Goal: Task Accomplishment & Management: Complete application form

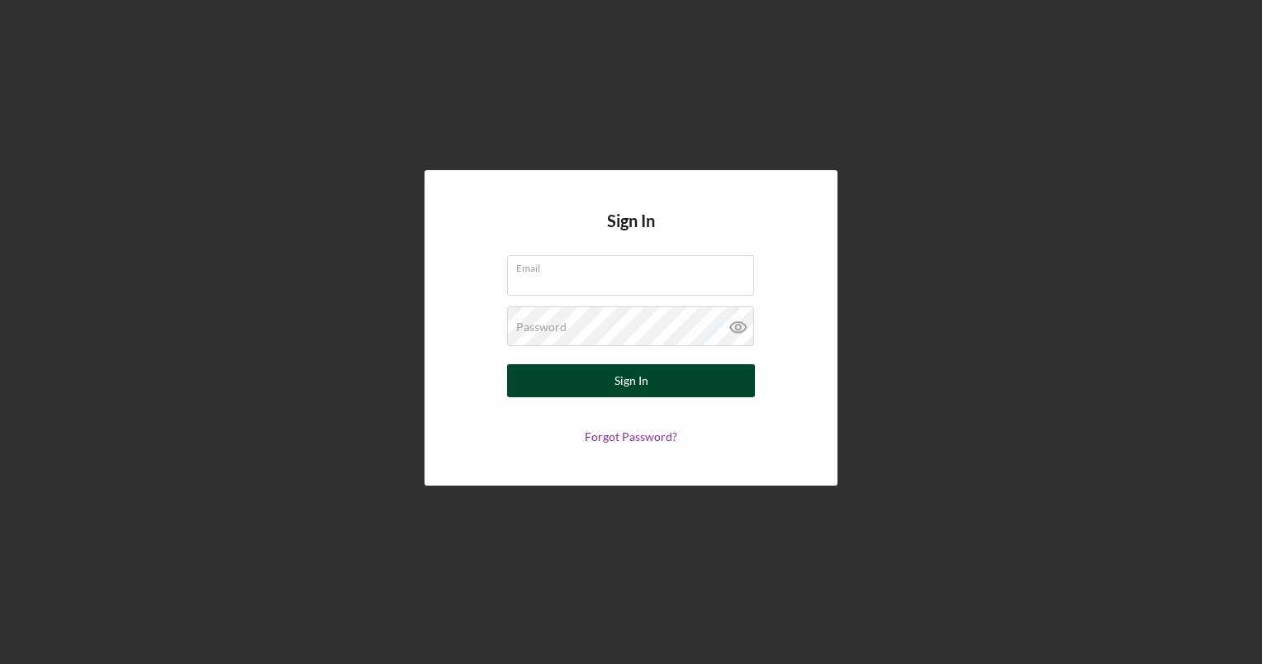
type input "[PERSON_NAME][EMAIL_ADDRESS][DOMAIN_NAME]"
click at [651, 377] on button "Sign In" at bounding box center [631, 380] width 248 height 33
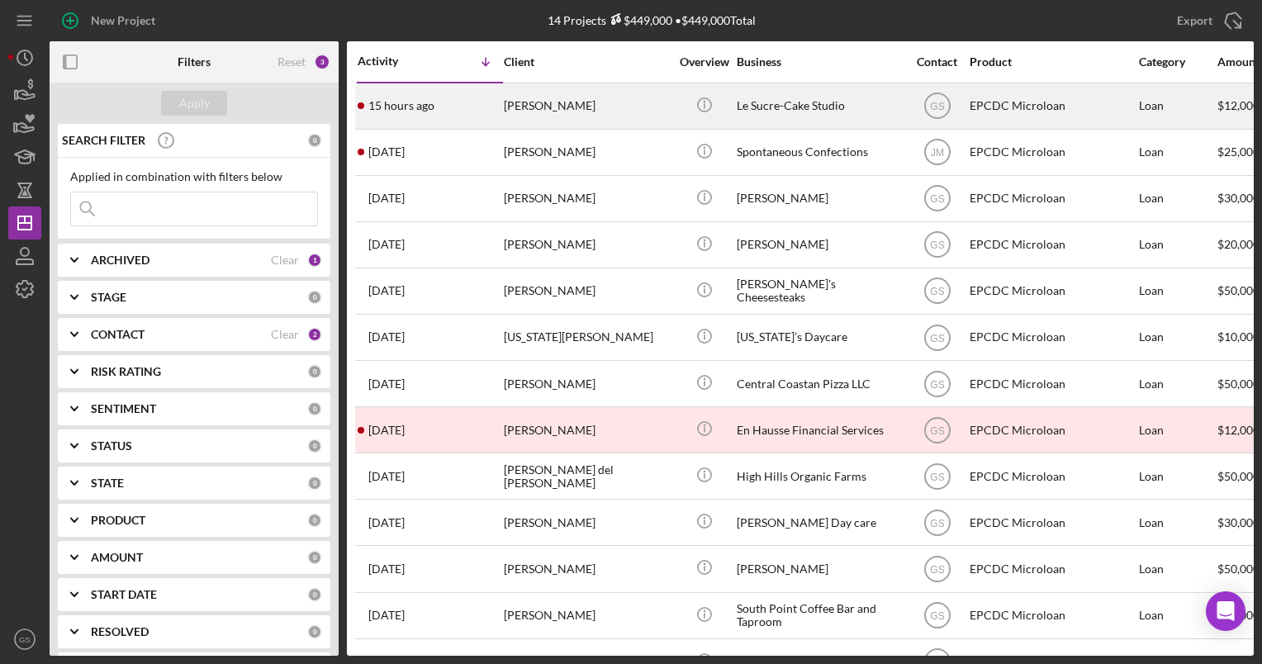
click at [496, 101] on div "15 hours ago [PERSON_NAME]" at bounding box center [430, 106] width 145 height 44
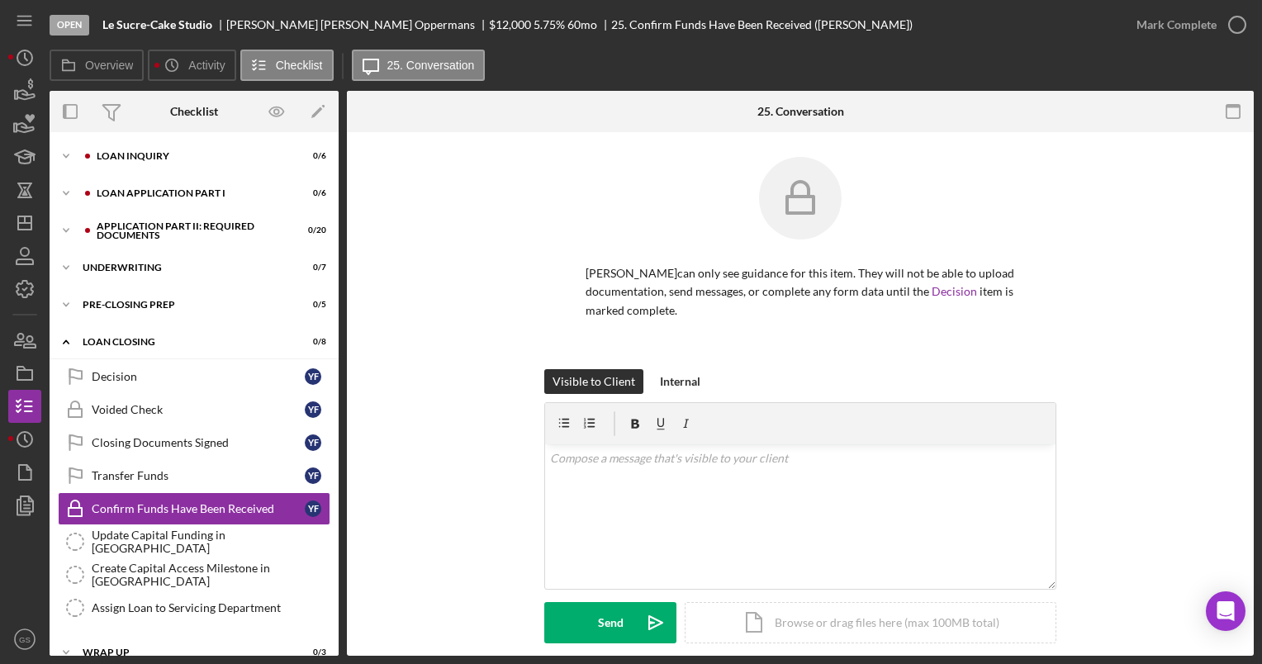
scroll to position [19, 0]
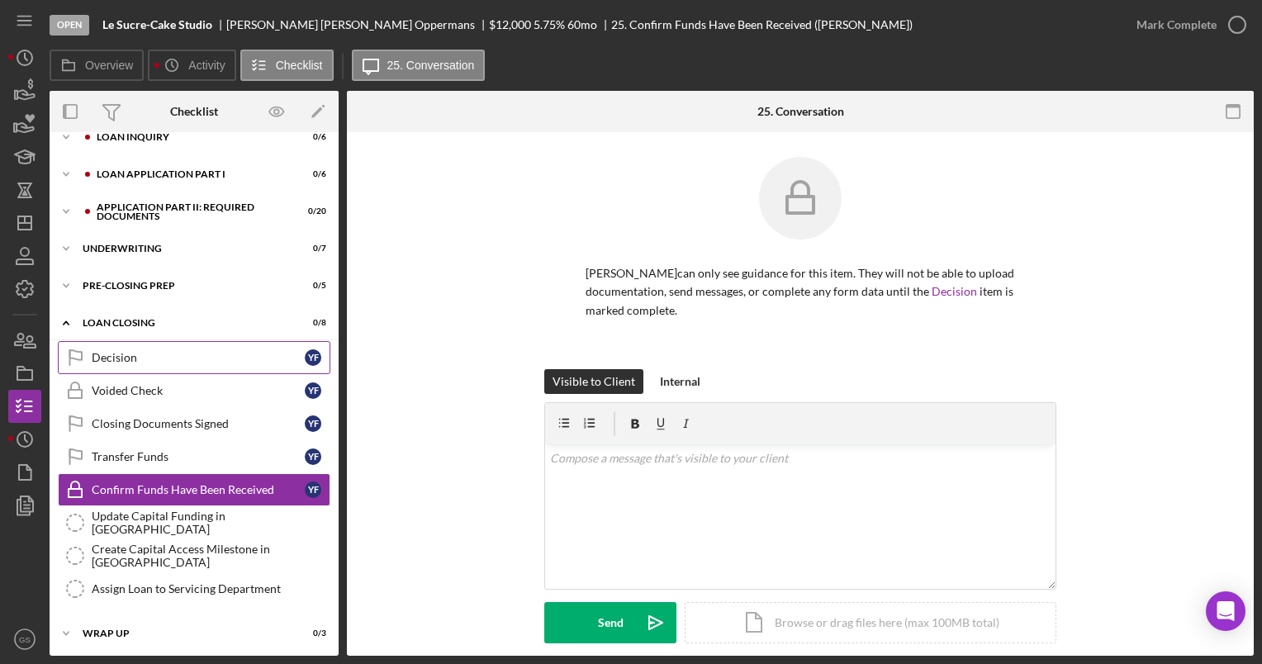
click at [209, 358] on div "Decision" at bounding box center [198, 357] width 213 height 13
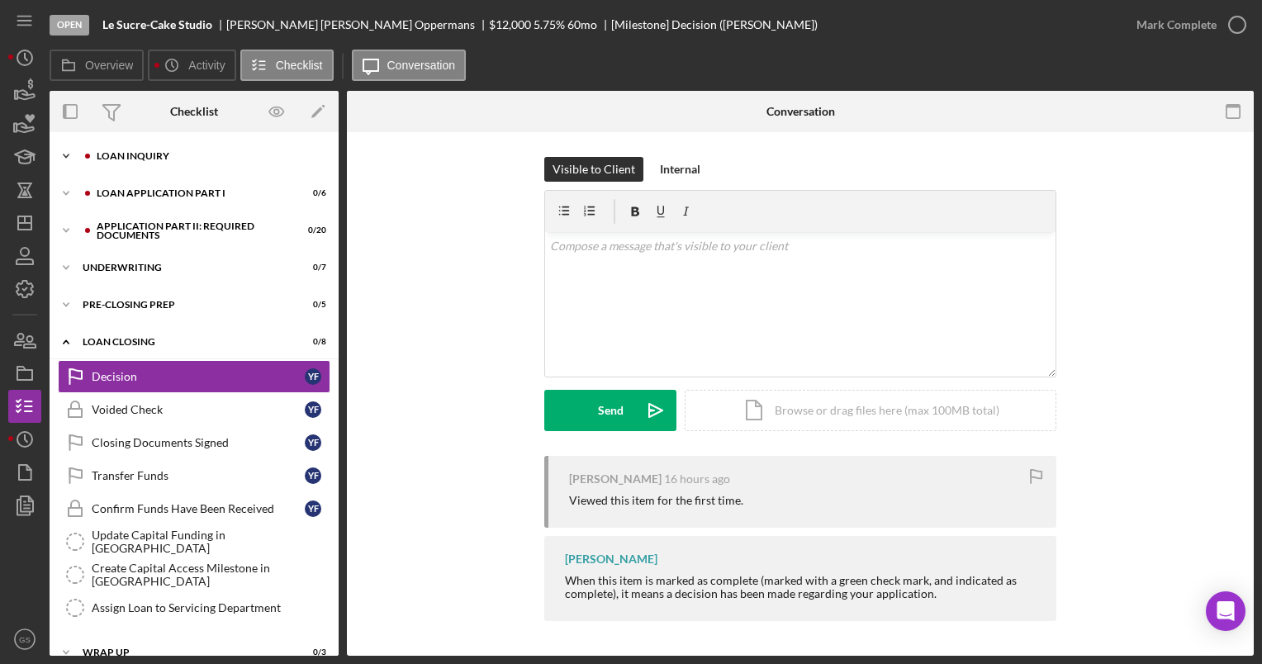
click at [225, 150] on div "Icon/Expander Loan Inquiry 0 / 6" at bounding box center [194, 156] width 289 height 33
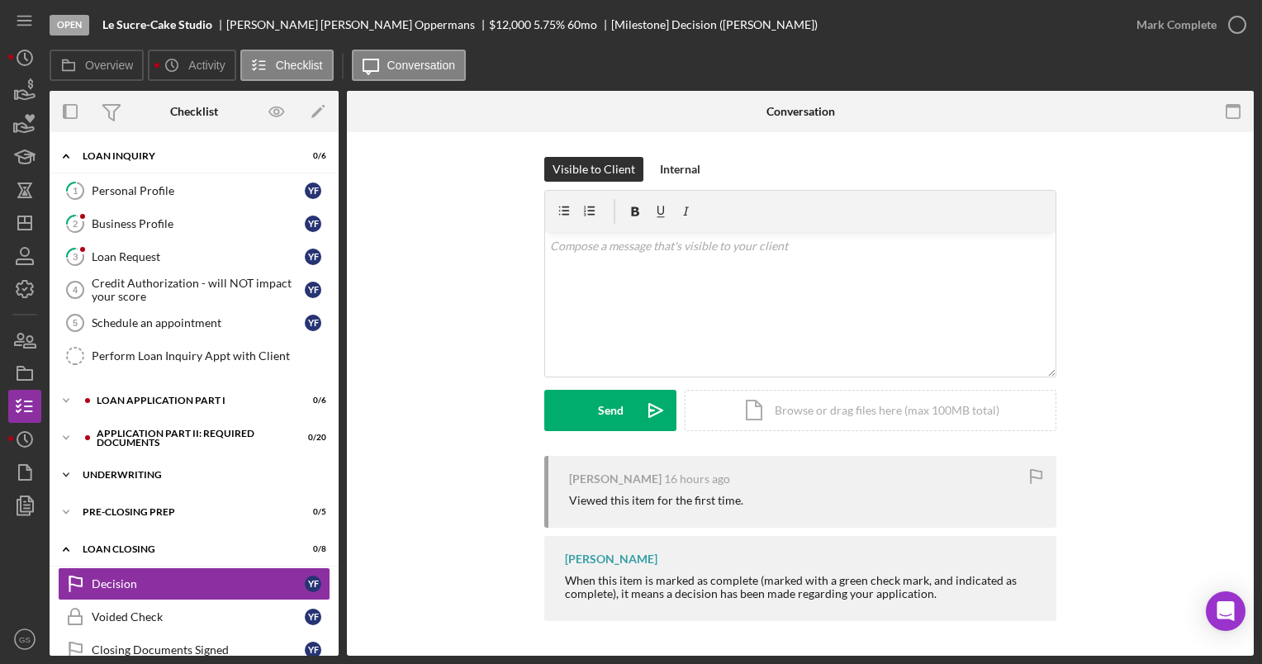
click at [187, 478] on div "Icon/Expander Underwriting 0 / 7" at bounding box center [194, 474] width 289 height 33
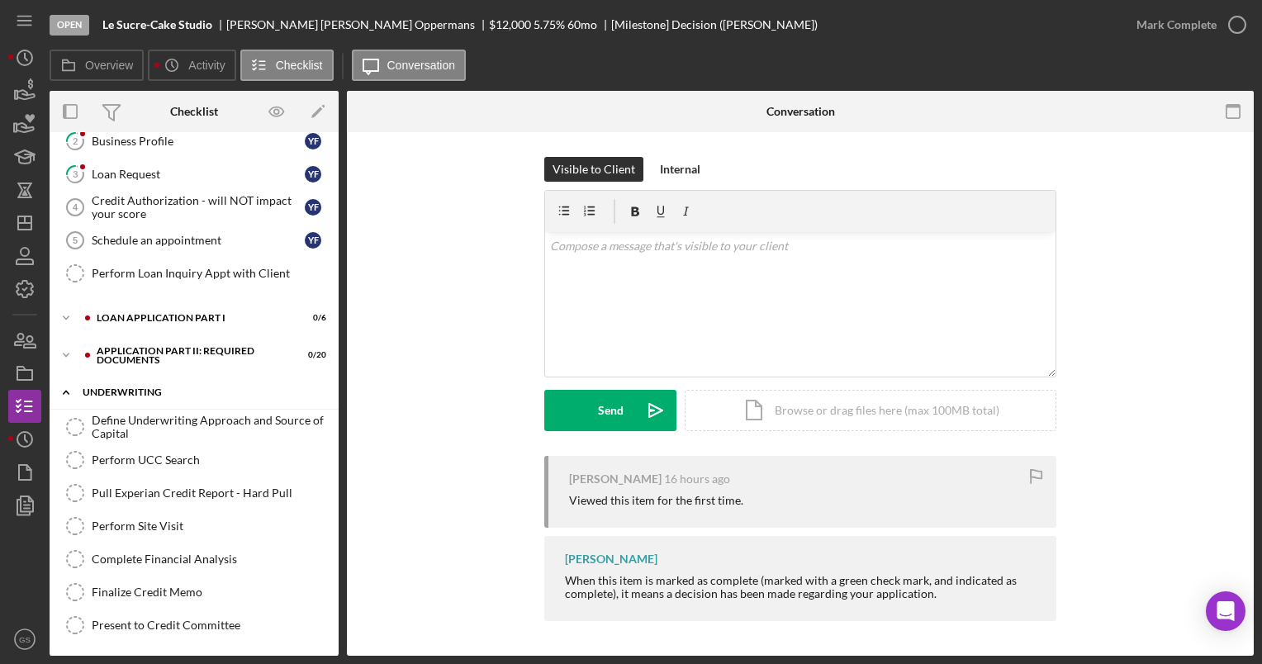
scroll to position [96, 0]
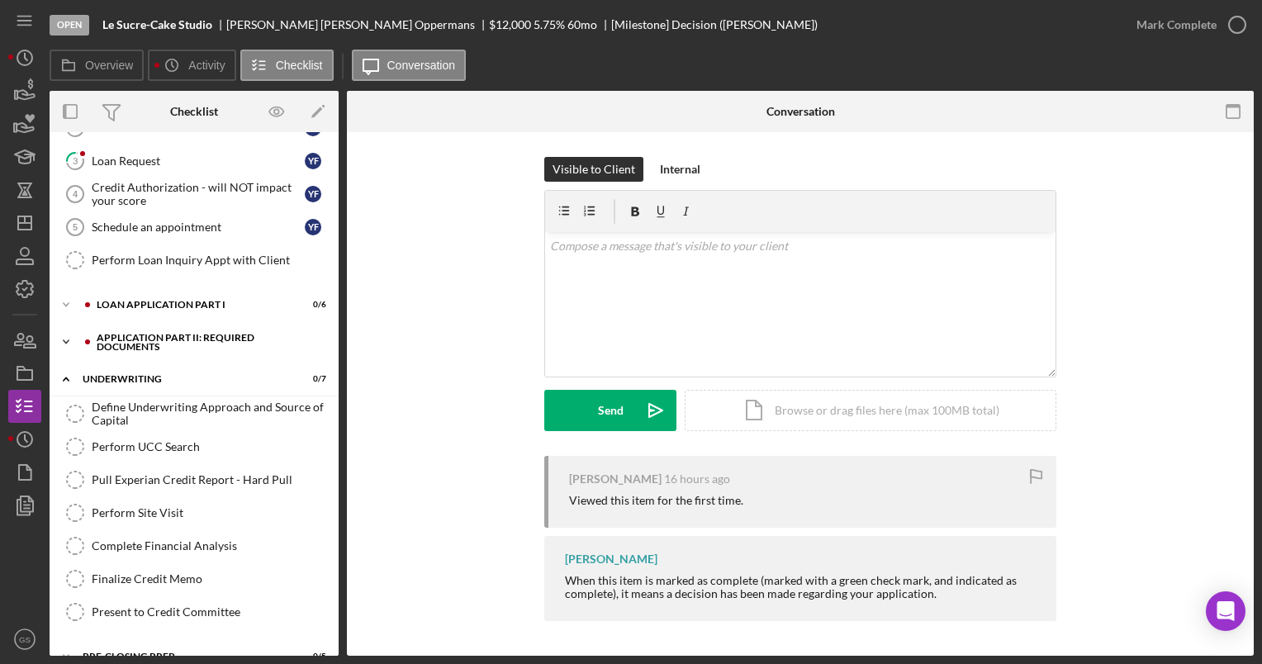
click at [165, 325] on div "Icon/Expander Application Part II: Required Documents 0 / 20" at bounding box center [194, 341] width 289 height 33
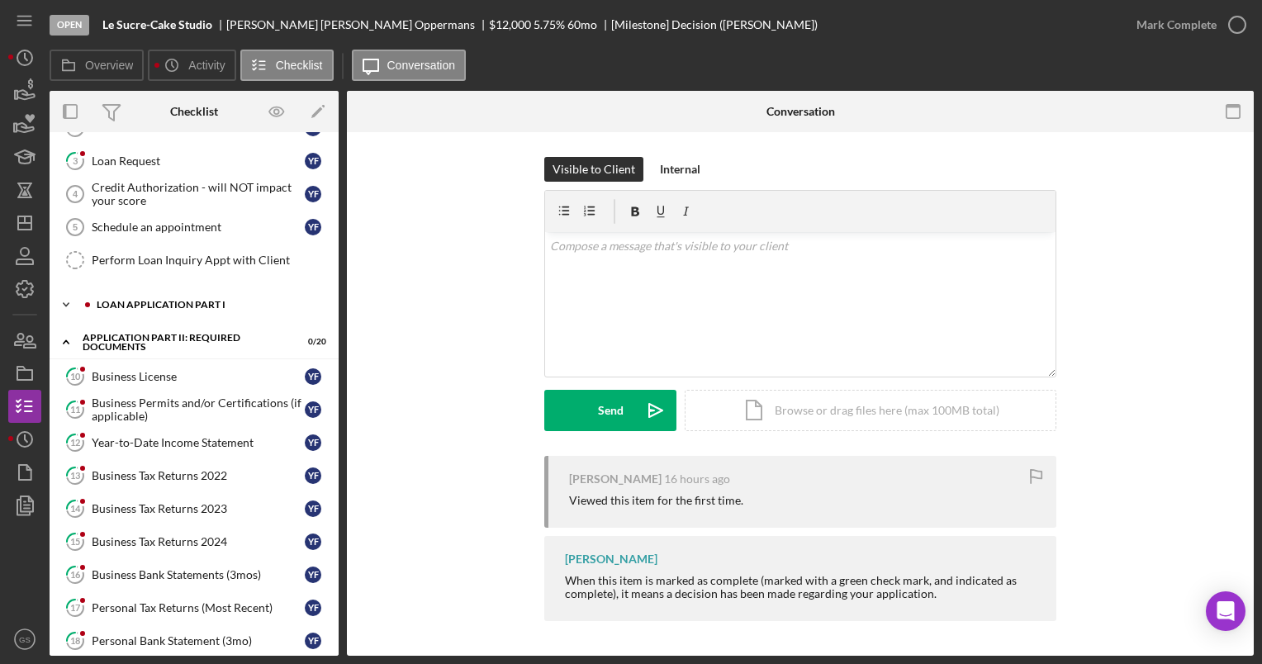
click at [159, 305] on div "Loan Application Part I" at bounding box center [207, 305] width 221 height 10
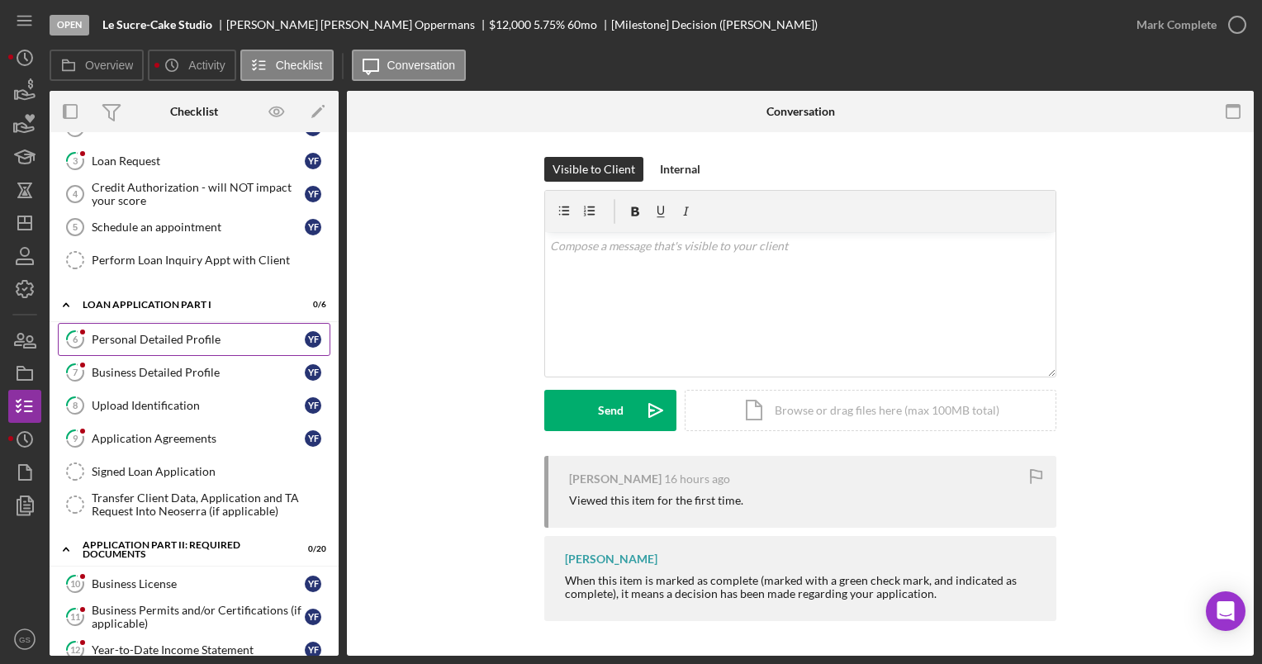
scroll to position [0, 0]
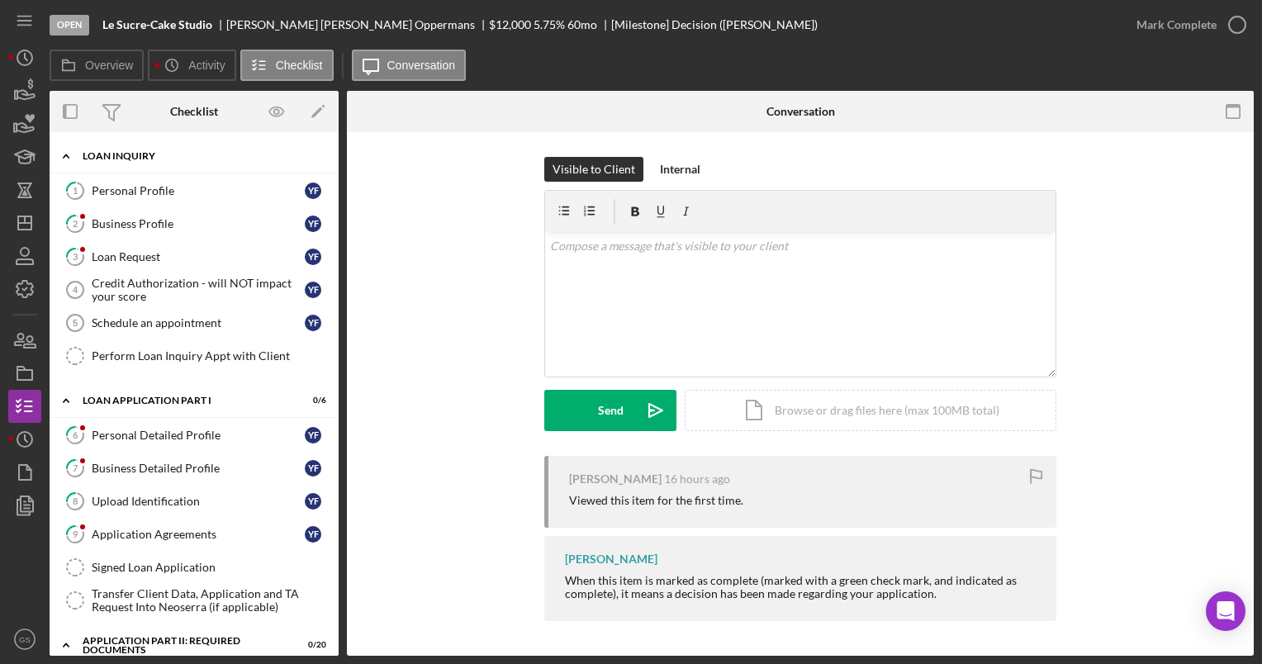
click at [203, 155] on div "Loan Inquiry" at bounding box center [200, 156] width 235 height 10
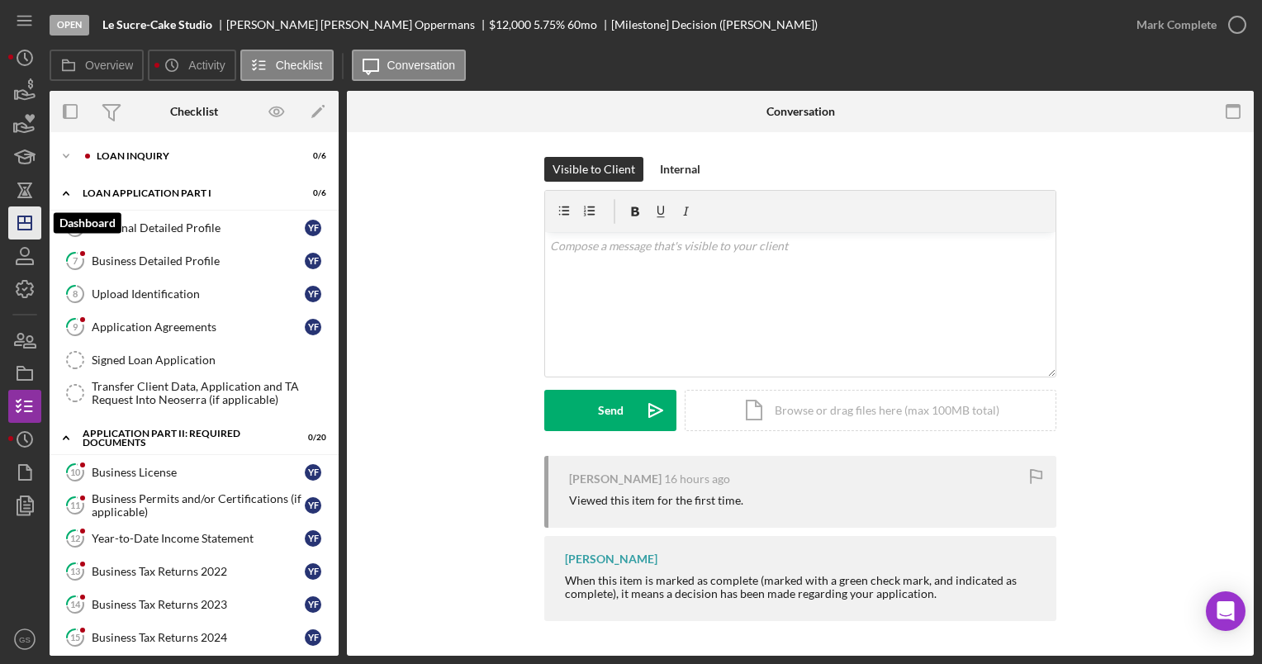
click at [24, 232] on icon "Icon/Dashboard" at bounding box center [24, 222] width 41 height 41
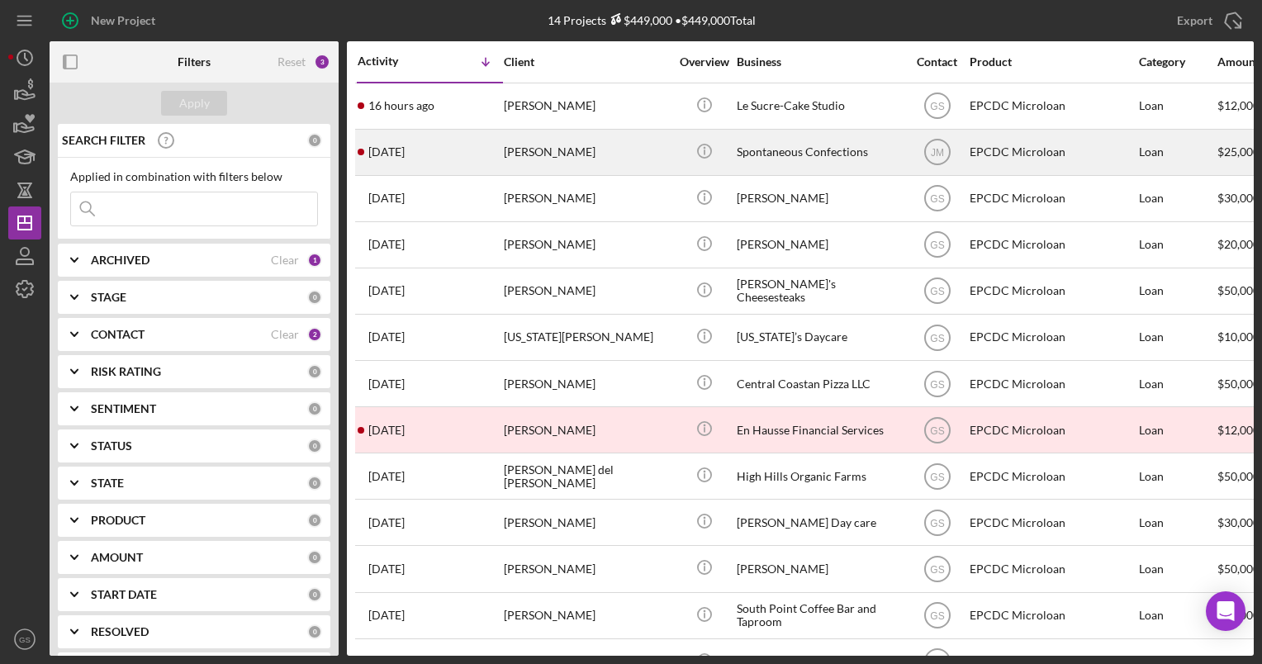
click at [530, 155] on div "[PERSON_NAME]" at bounding box center [586, 153] width 165 height 44
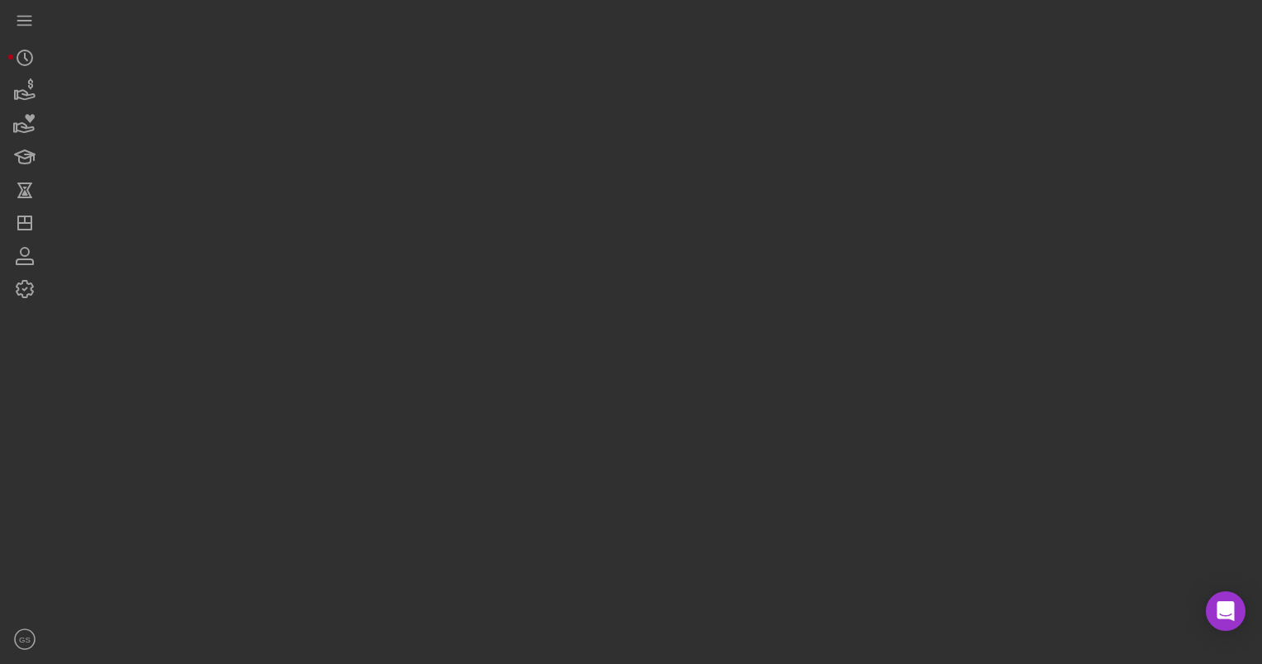
click at [530, 155] on div at bounding box center [652, 328] width 1204 height 656
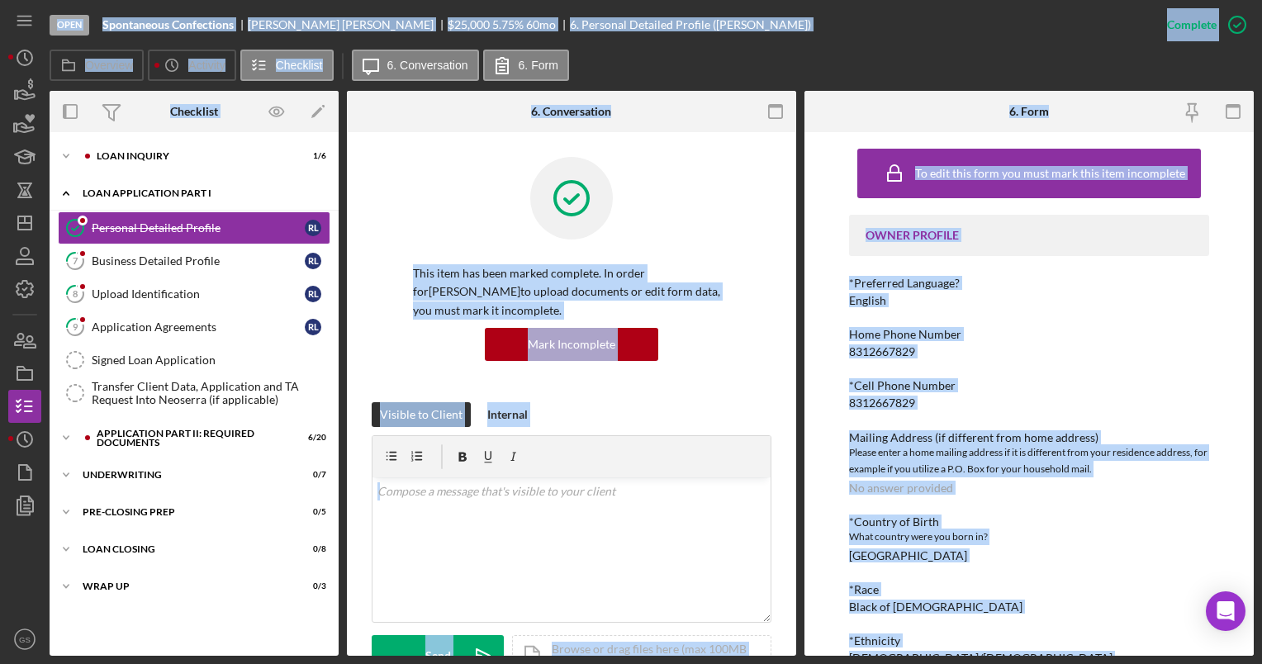
click at [269, 195] on div "Loan Application Part I" at bounding box center [200, 193] width 235 height 10
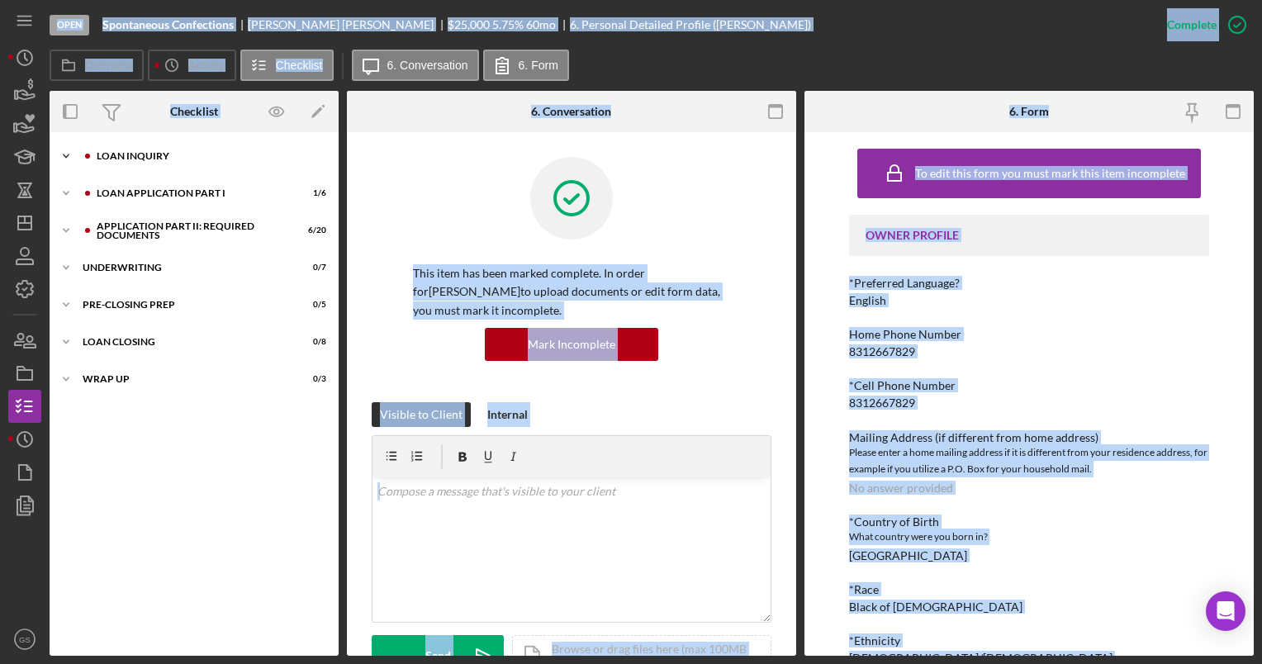
click at [204, 163] on div "Icon/Expander Loan Inquiry 1 / 6" at bounding box center [194, 156] width 289 height 33
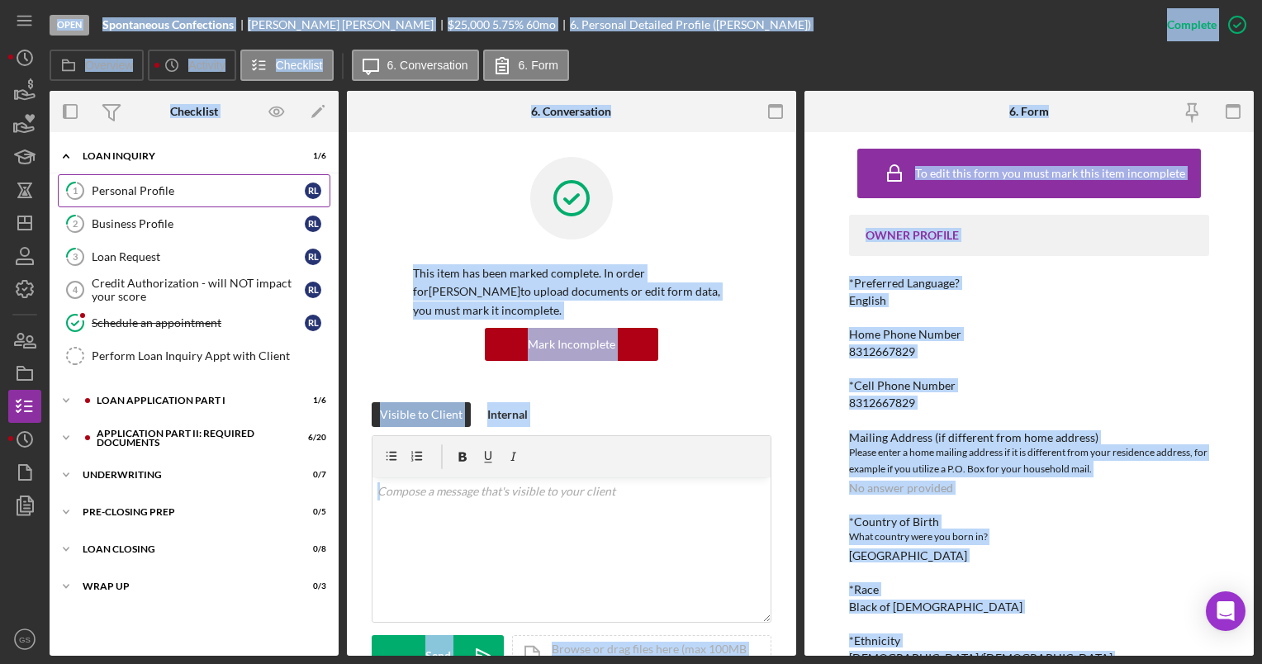
click at [193, 191] on div "Personal Profile" at bounding box center [198, 190] width 213 height 13
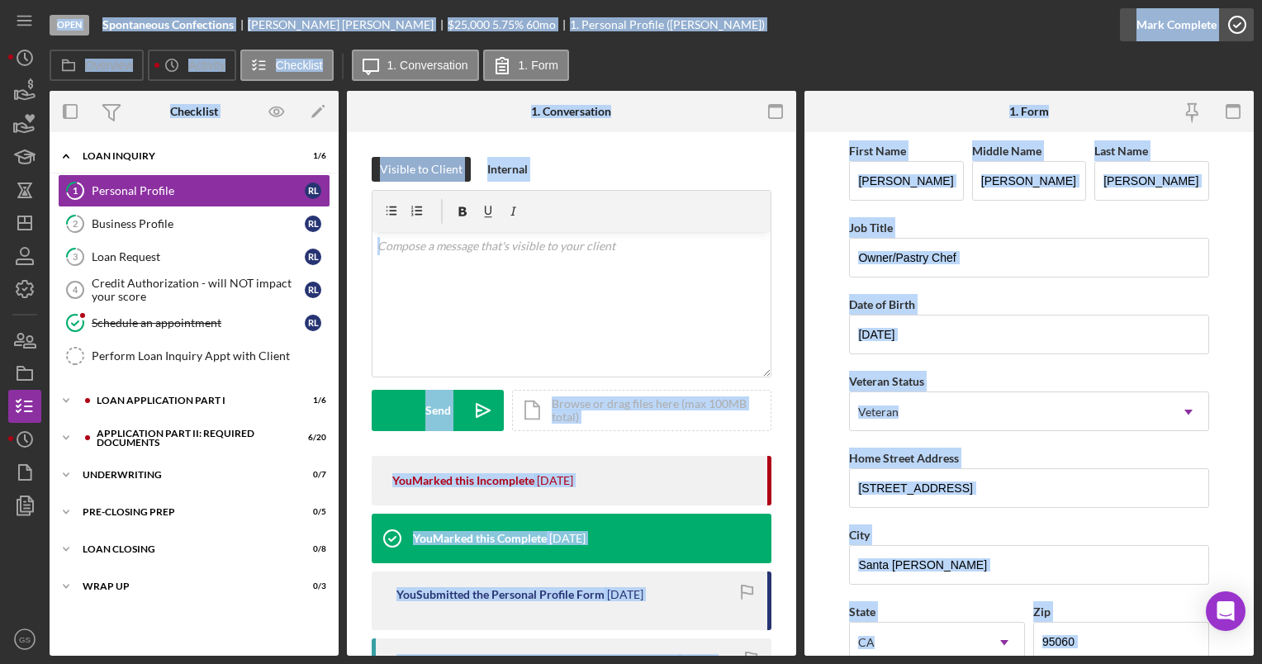
click at [1245, 21] on icon "button" at bounding box center [1237, 24] width 41 height 41
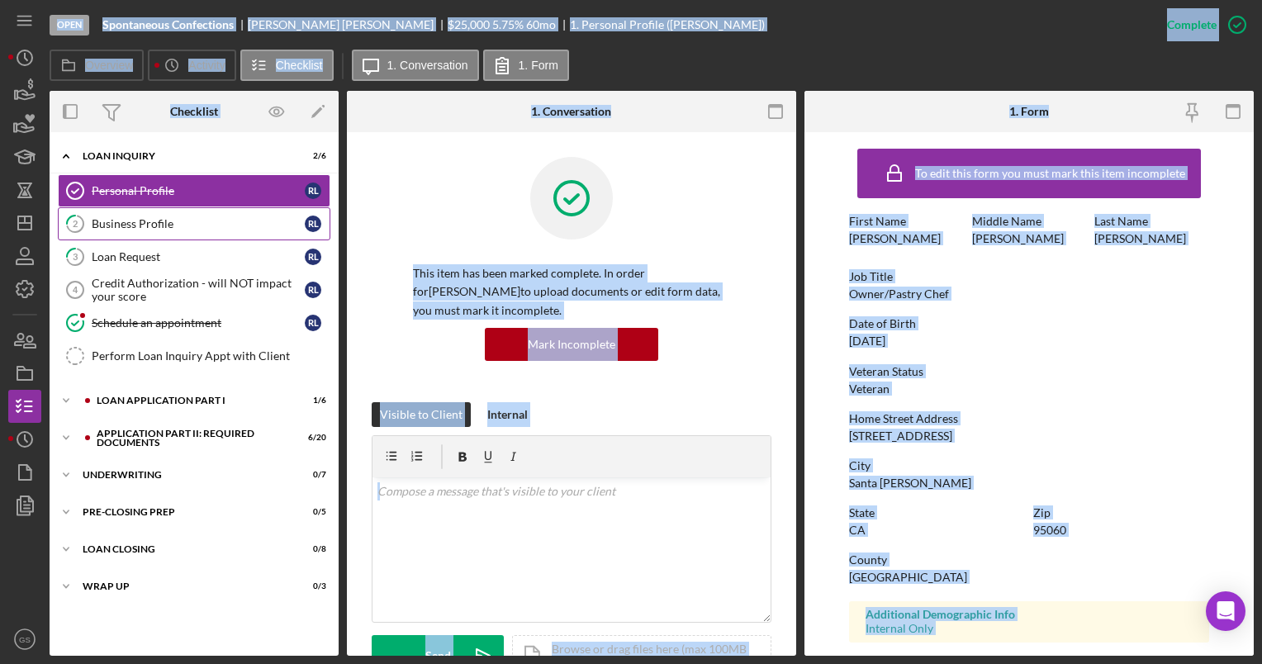
click at [169, 218] on div "Business Profile" at bounding box center [198, 223] width 213 height 13
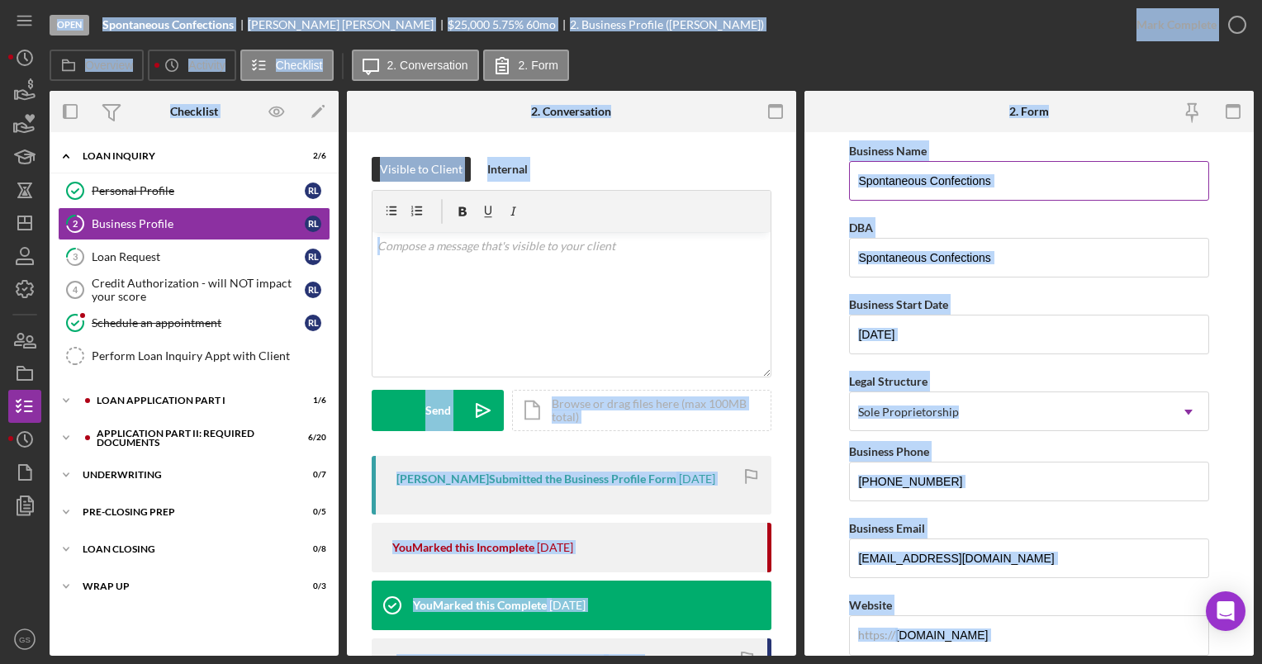
click at [1127, 142] on div "Business Name" at bounding box center [1028, 150] width 359 height 21
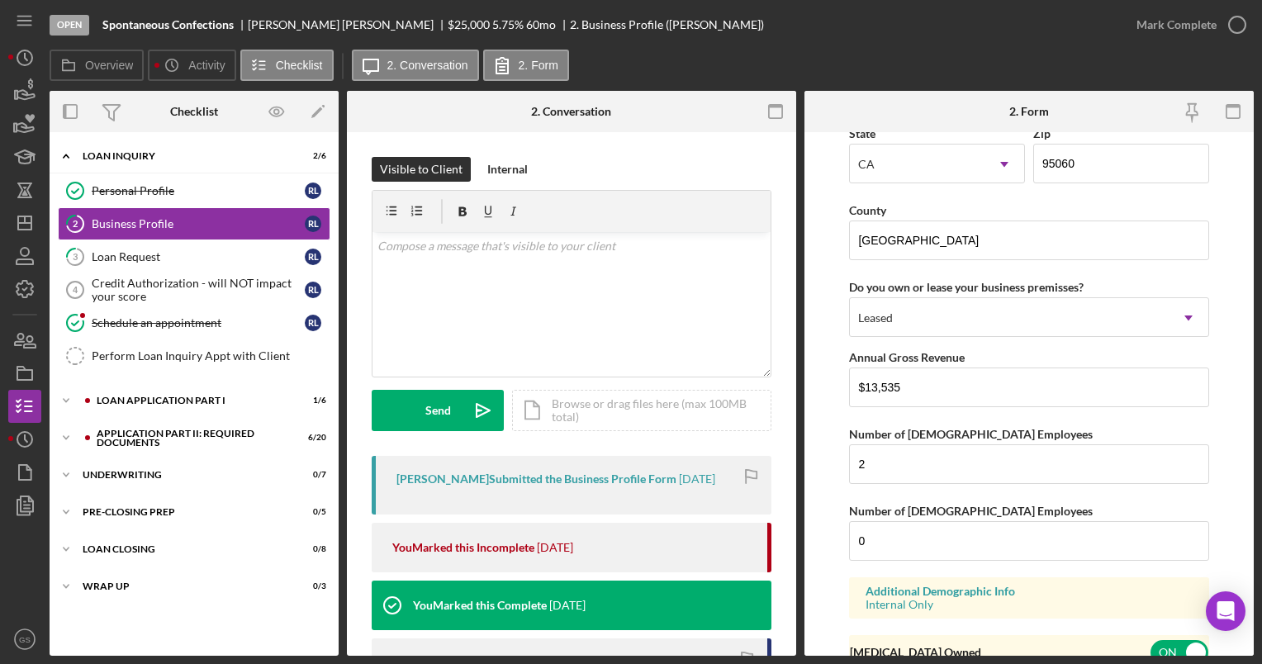
scroll to position [1546, 0]
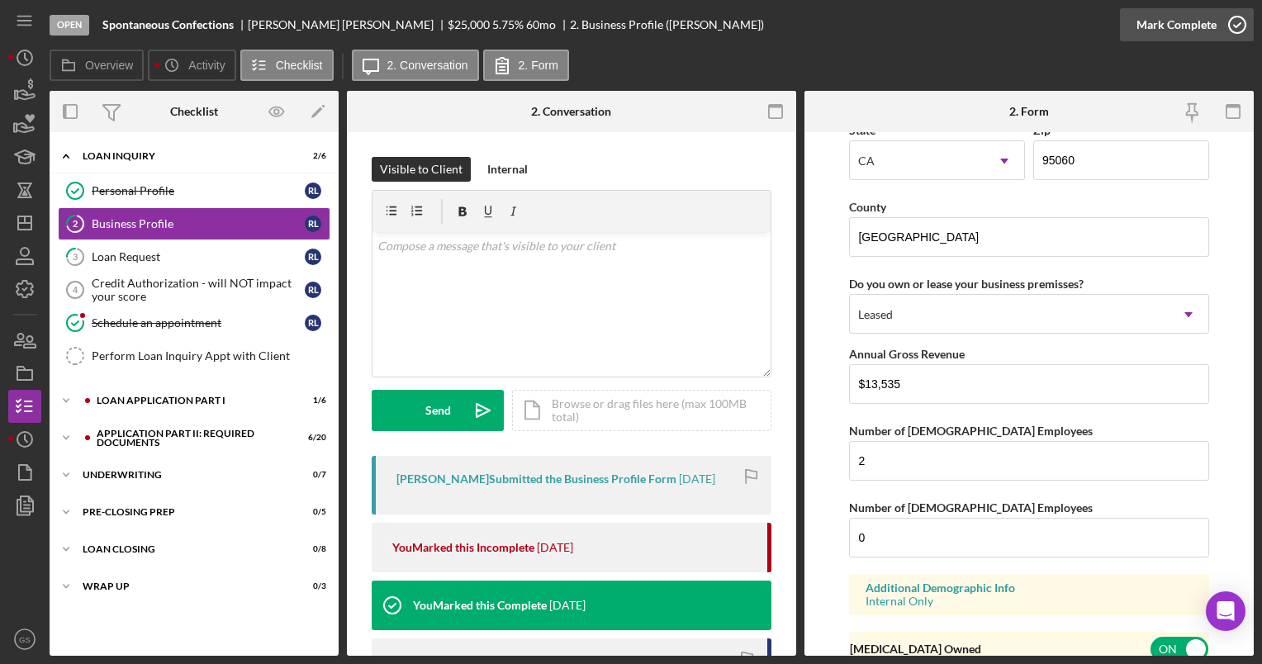
click at [1237, 28] on icon "button" at bounding box center [1237, 24] width 41 height 41
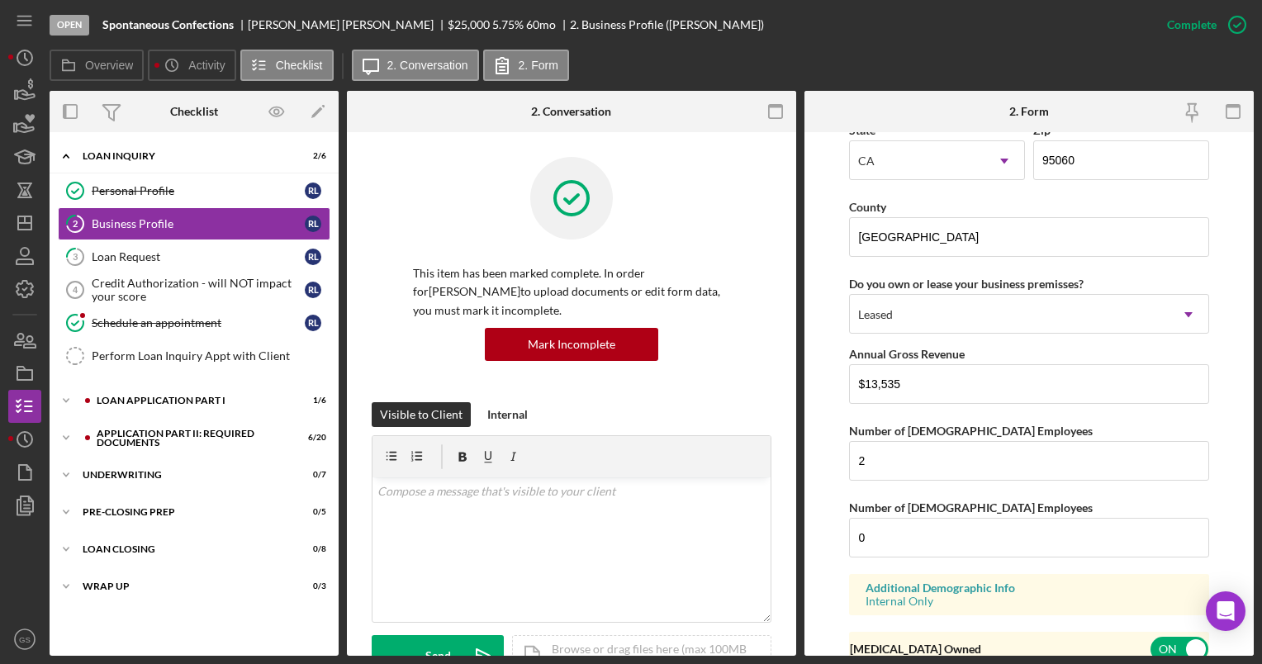
scroll to position [911, 0]
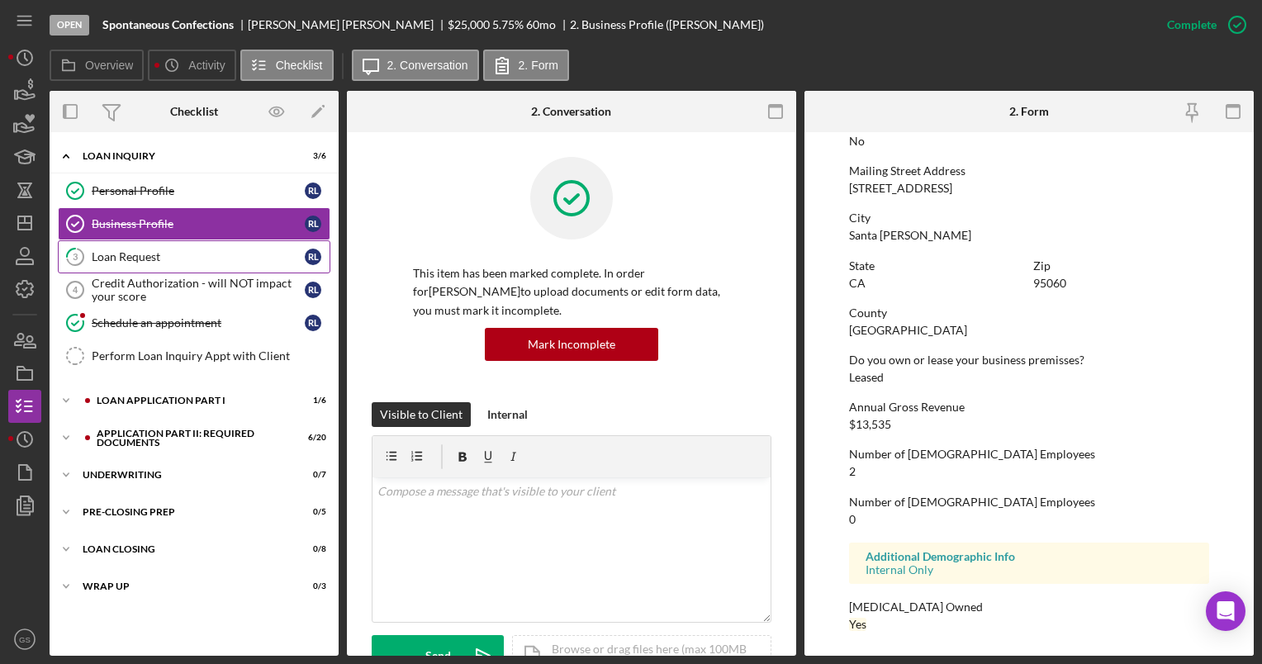
click at [150, 248] on link "3 Loan Request [PERSON_NAME]" at bounding box center [194, 256] width 273 height 33
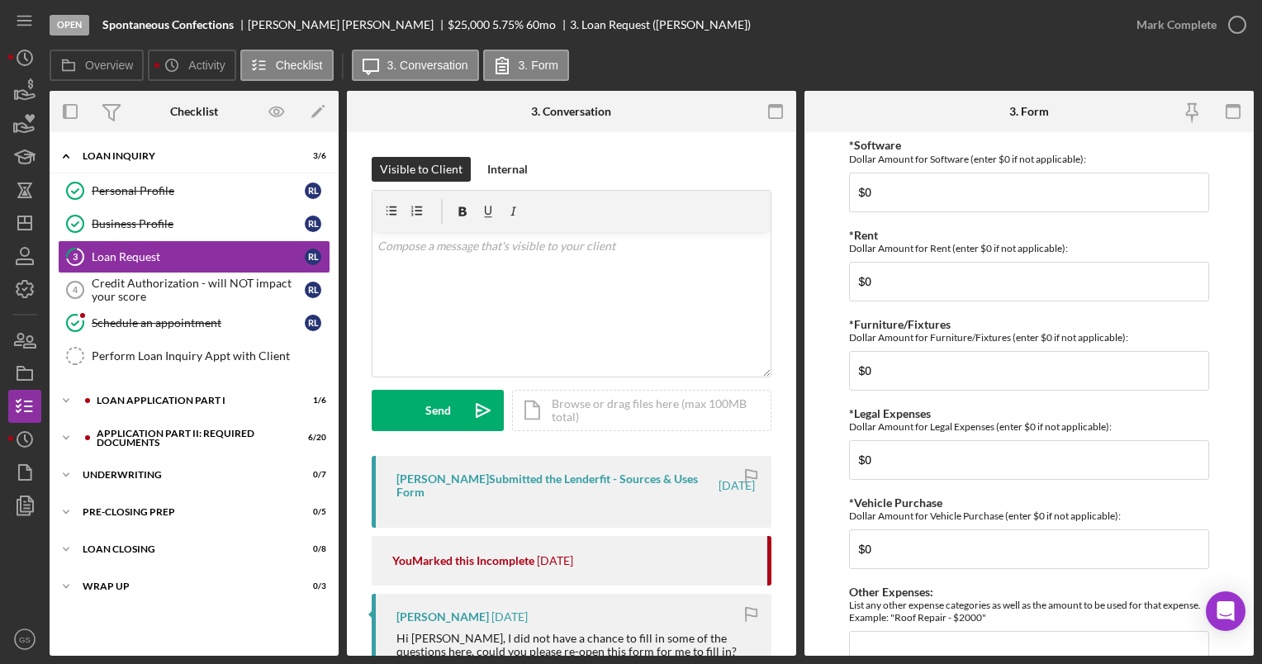
scroll to position [1576, 0]
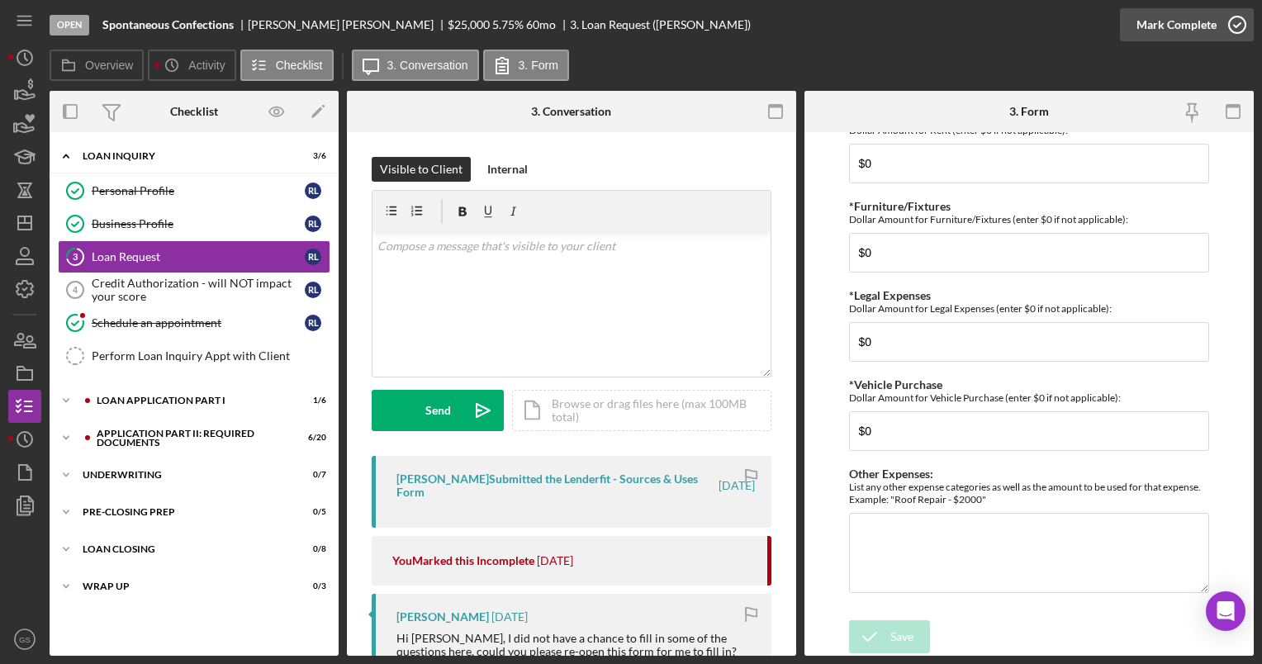
click at [1246, 24] on icon "button" at bounding box center [1237, 24] width 41 height 41
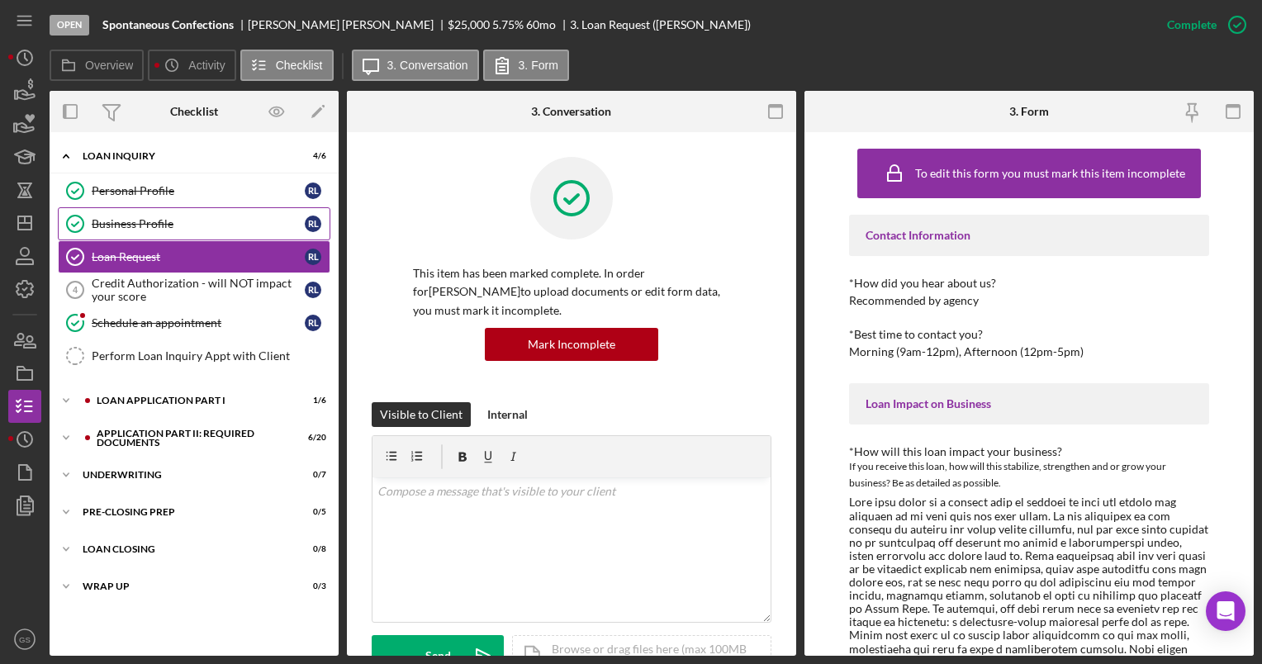
click at [142, 227] on div "Business Profile" at bounding box center [198, 223] width 213 height 13
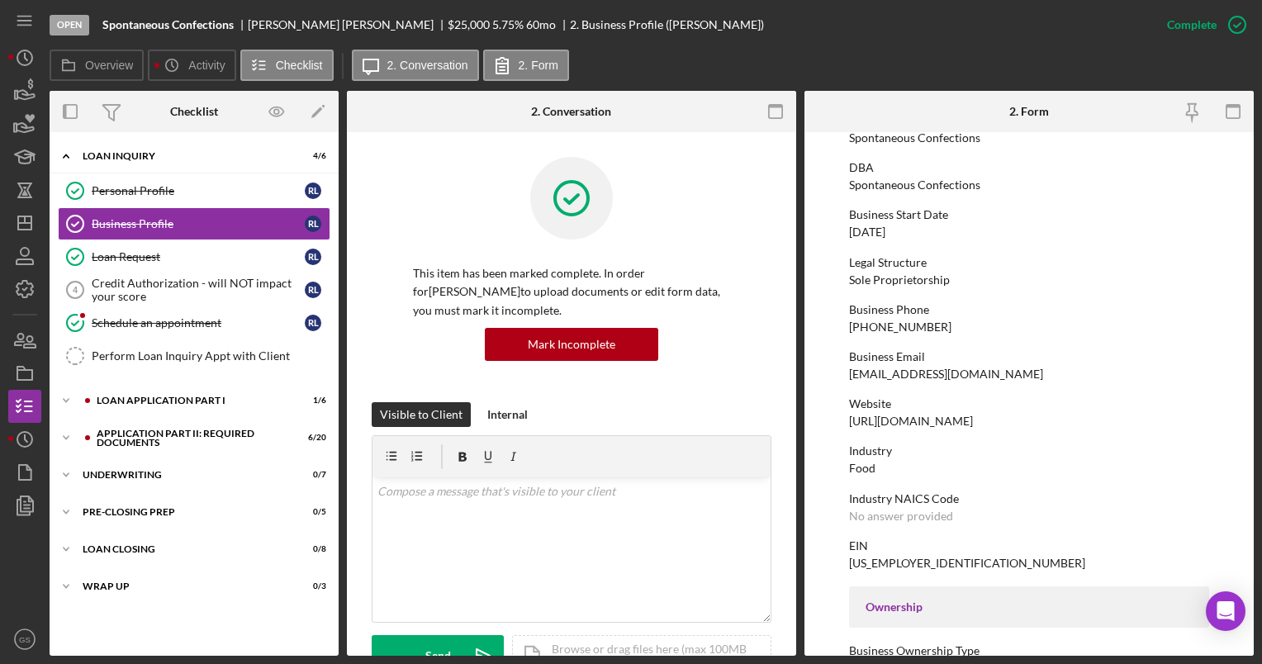
scroll to position [109, 0]
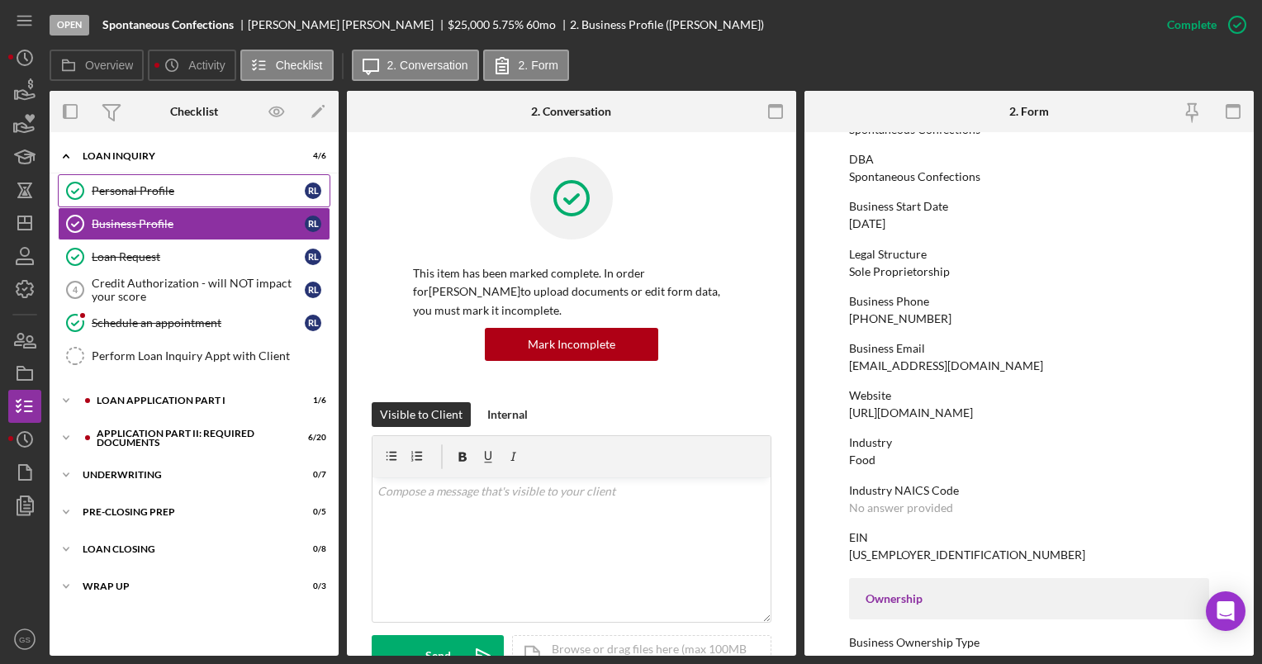
click at [198, 197] on link "Personal Profile Personal Profile [PERSON_NAME]" at bounding box center [194, 190] width 273 height 33
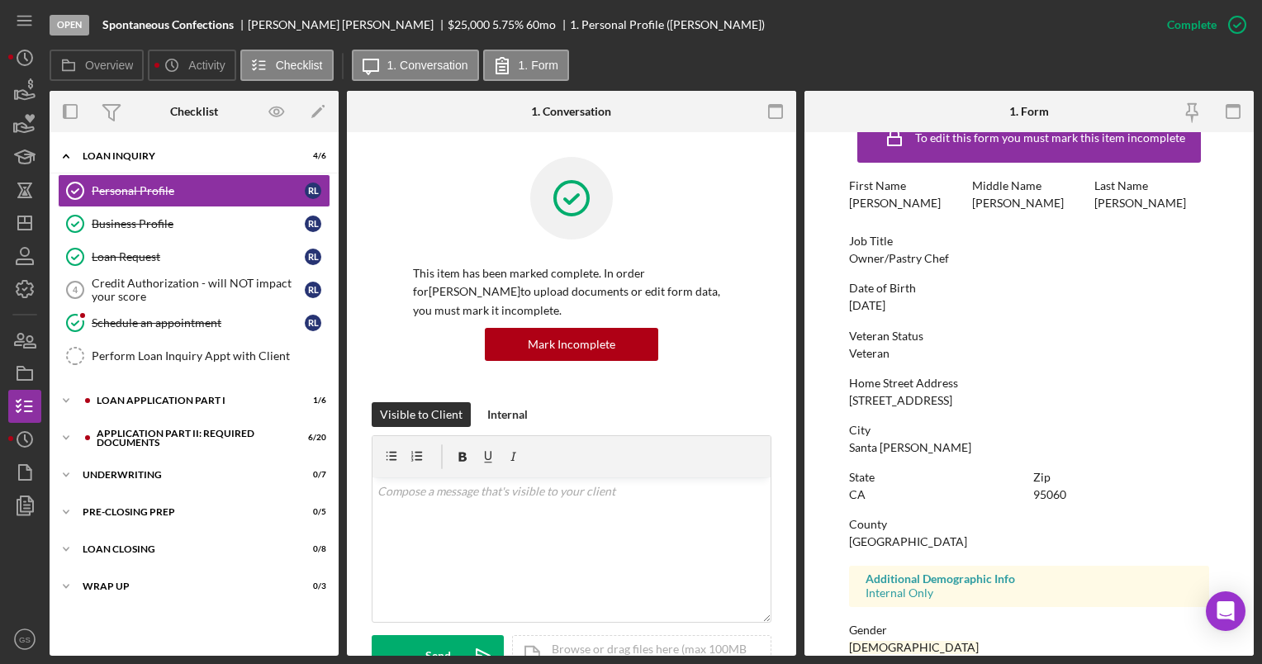
scroll to position [42, 0]
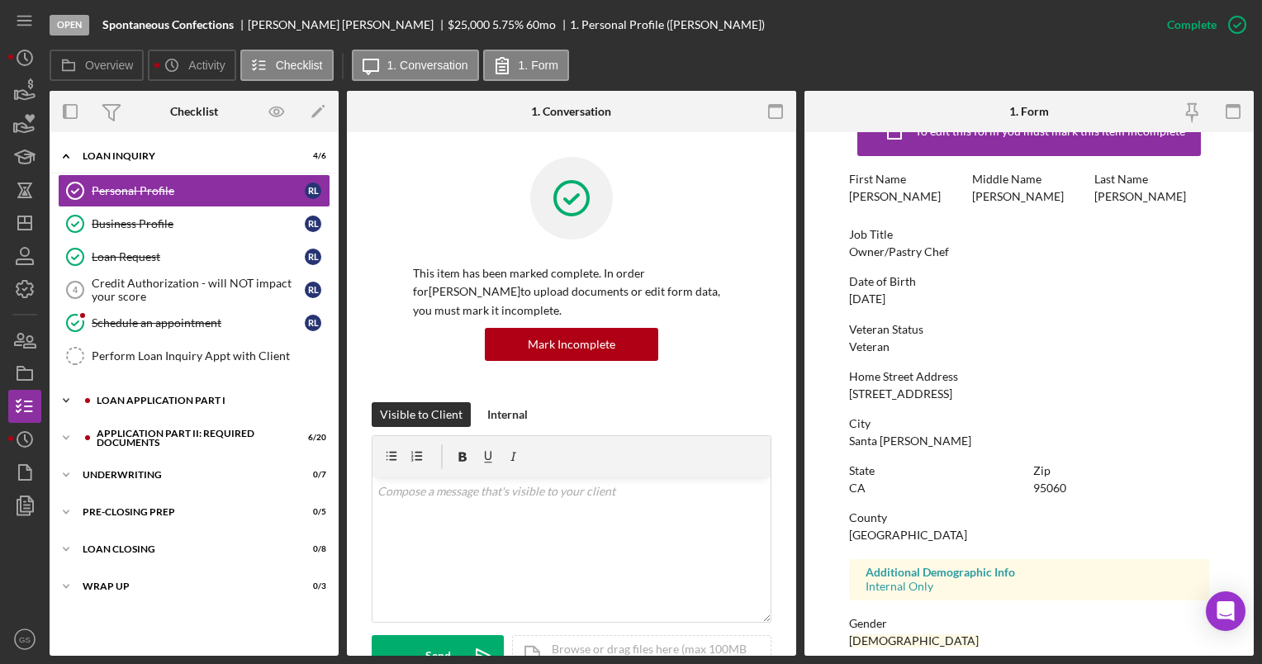
click at [199, 396] on div "Loan Application Part I" at bounding box center [207, 401] width 221 height 10
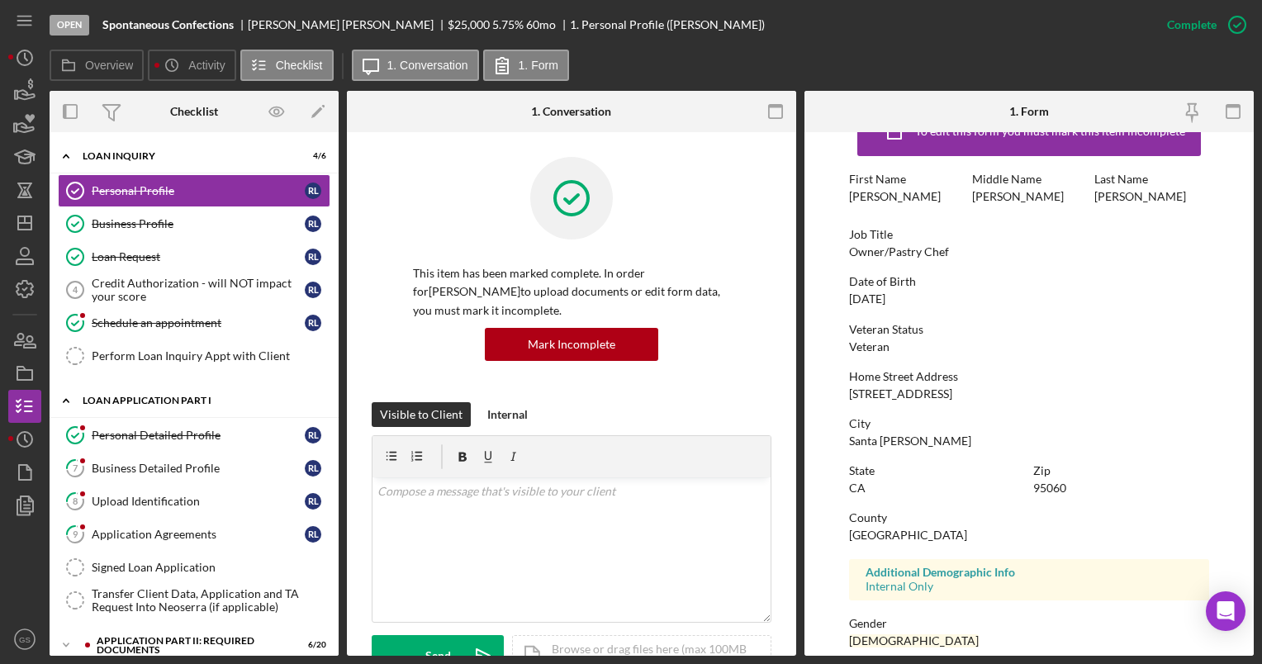
scroll to position [119, 0]
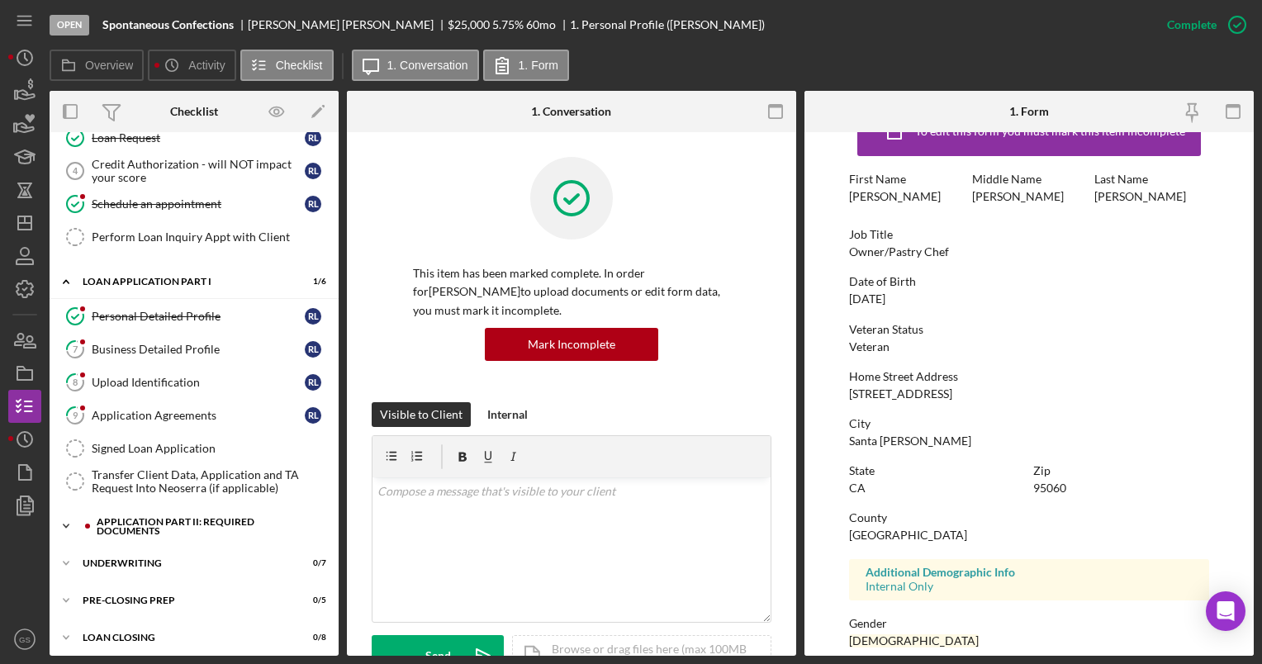
click at [218, 522] on div "Application Part II: Required Documents" at bounding box center [207, 526] width 221 height 19
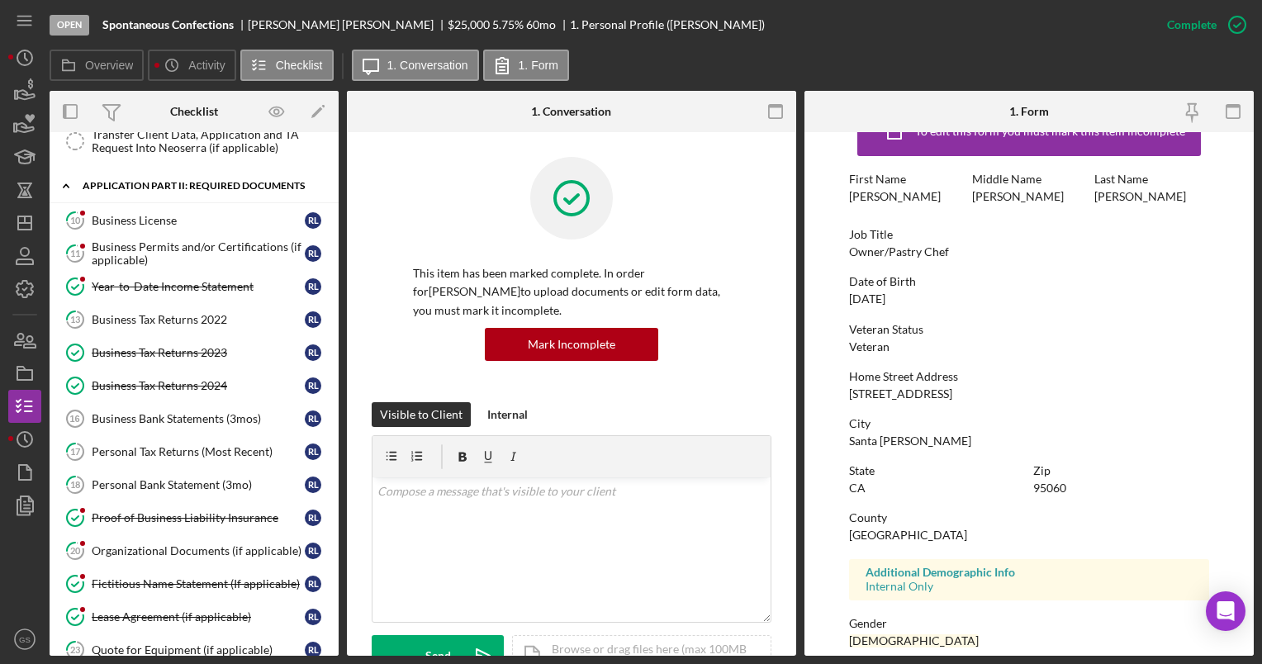
scroll to position [482, 0]
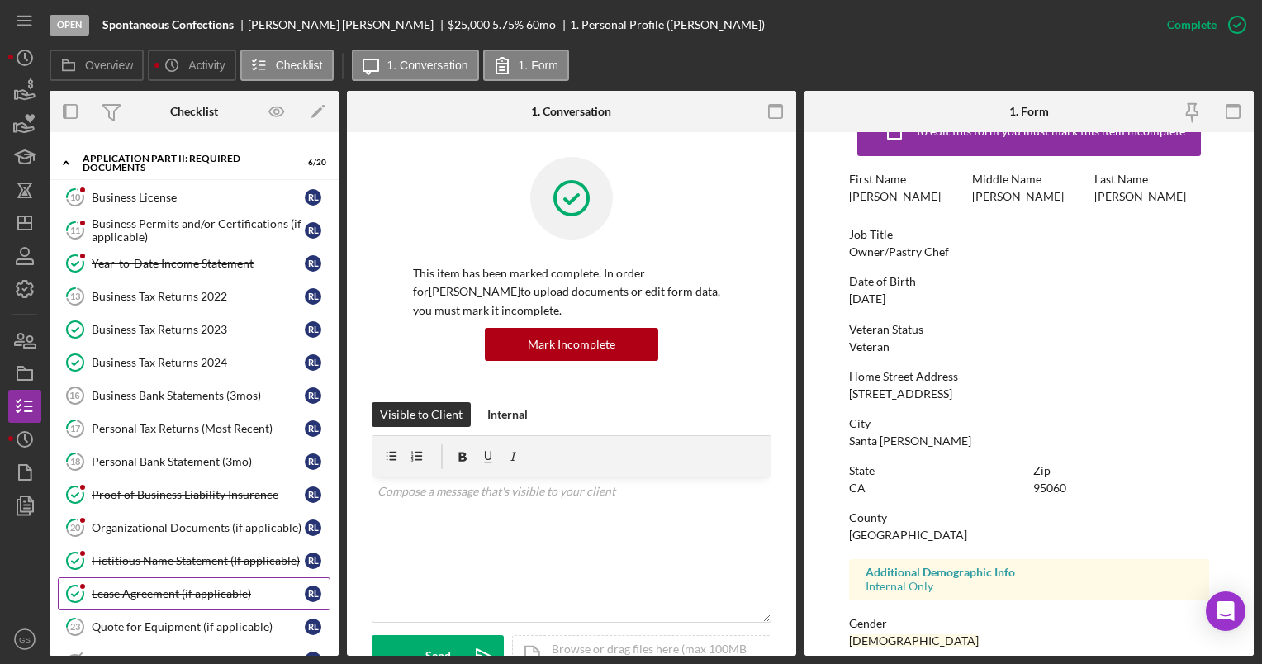
click at [187, 587] on div "Lease Agreement (if applicable)" at bounding box center [198, 593] width 213 height 13
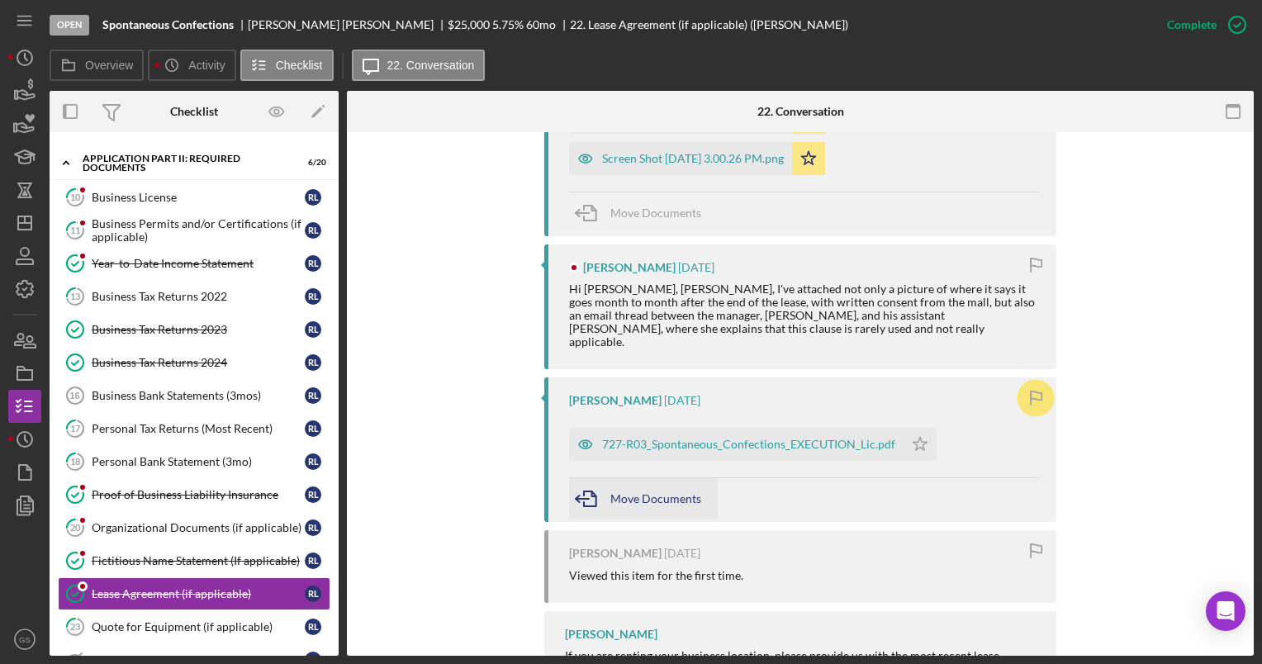
scroll to position [823, 0]
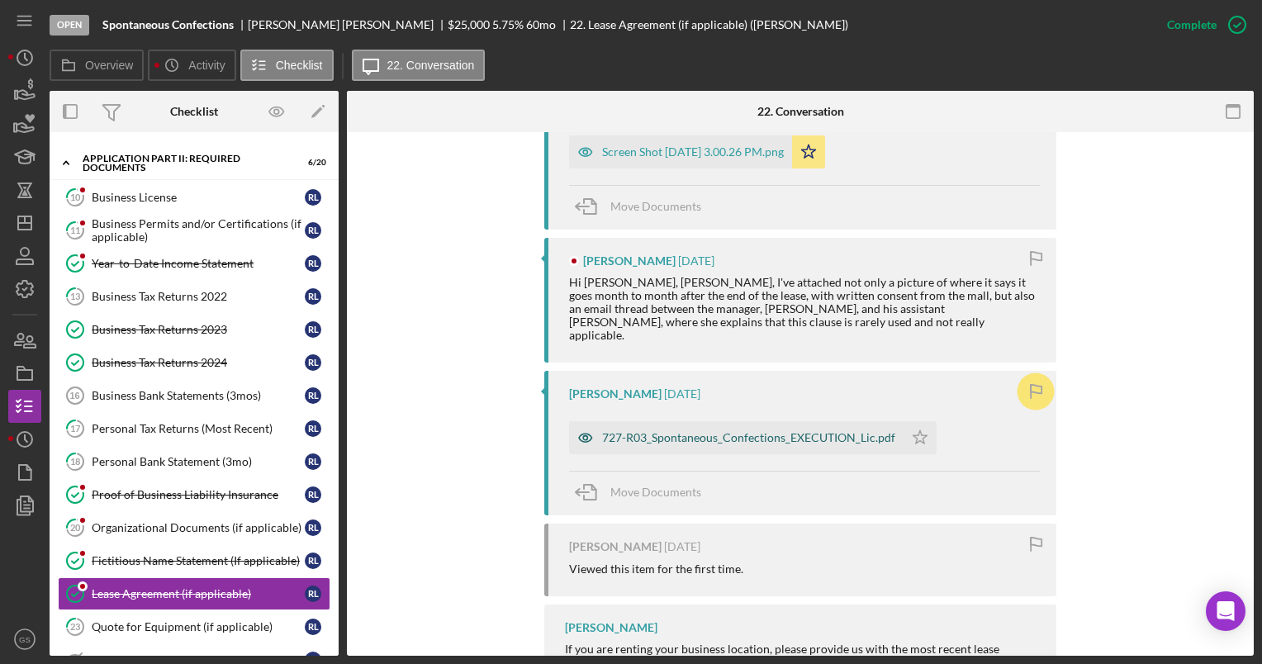
click at [697, 431] on div "727-R03_Spontaneous_Confections_EXECUTION_Lic.pdf" at bounding box center [748, 437] width 293 height 13
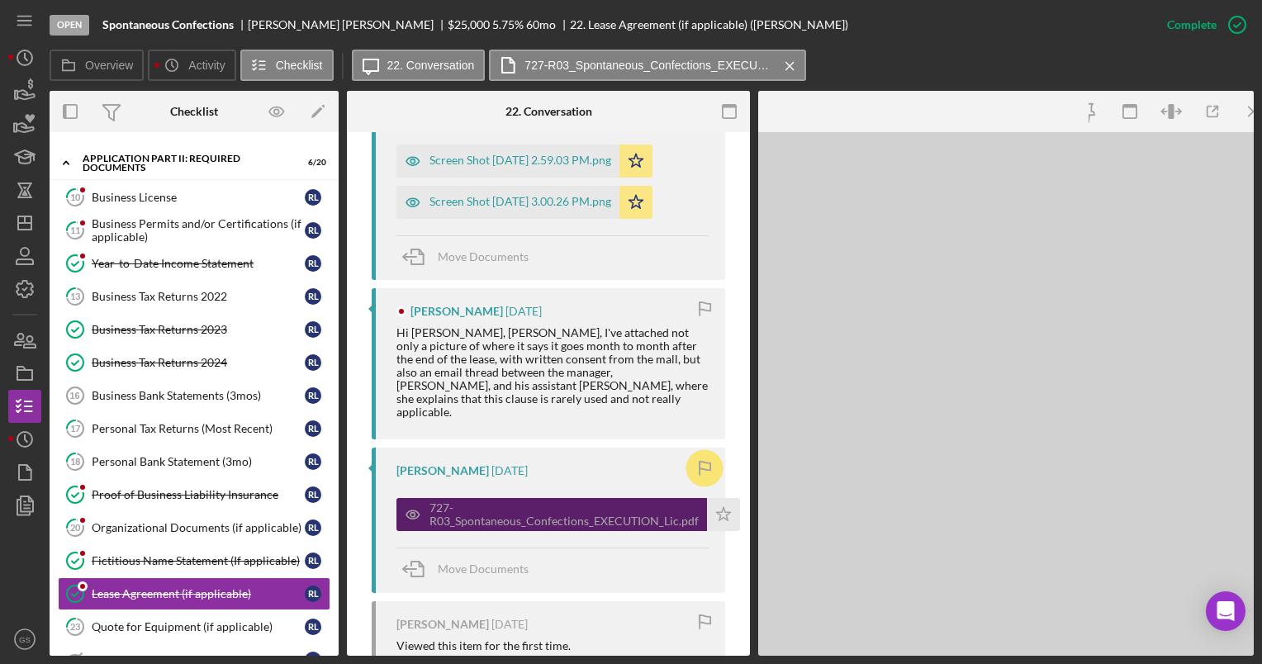
scroll to position [873, 0]
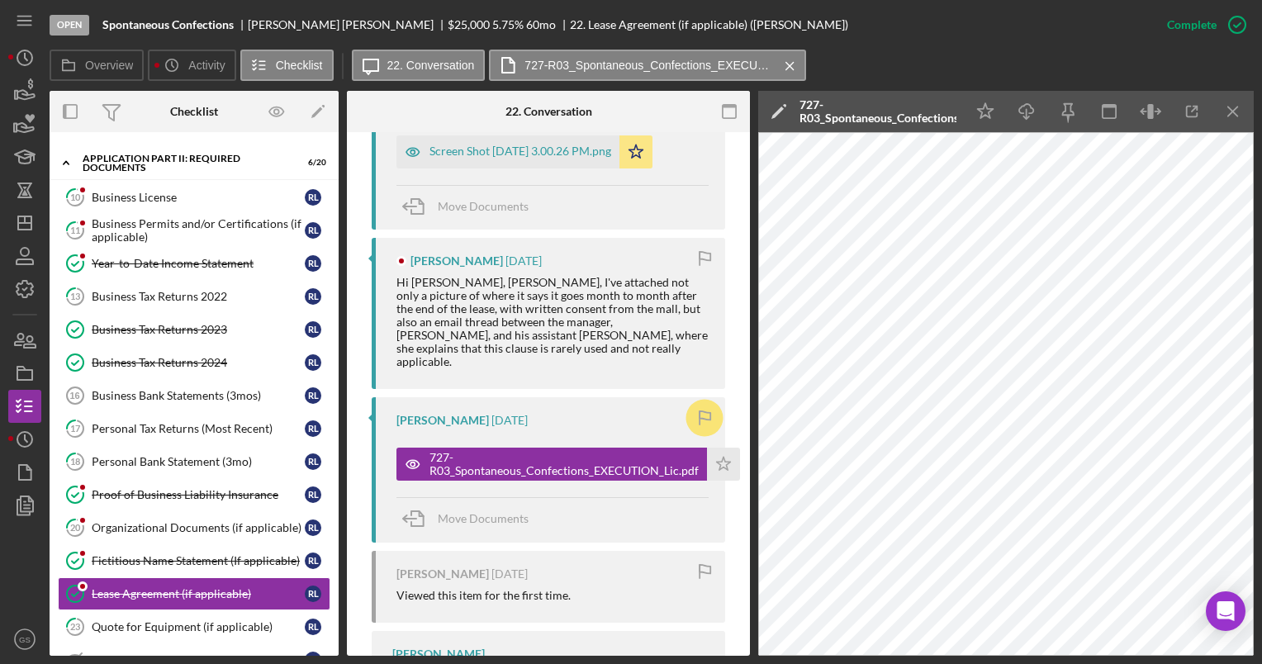
click at [40, 555] on div at bounding box center [24, 572] width 33 height 101
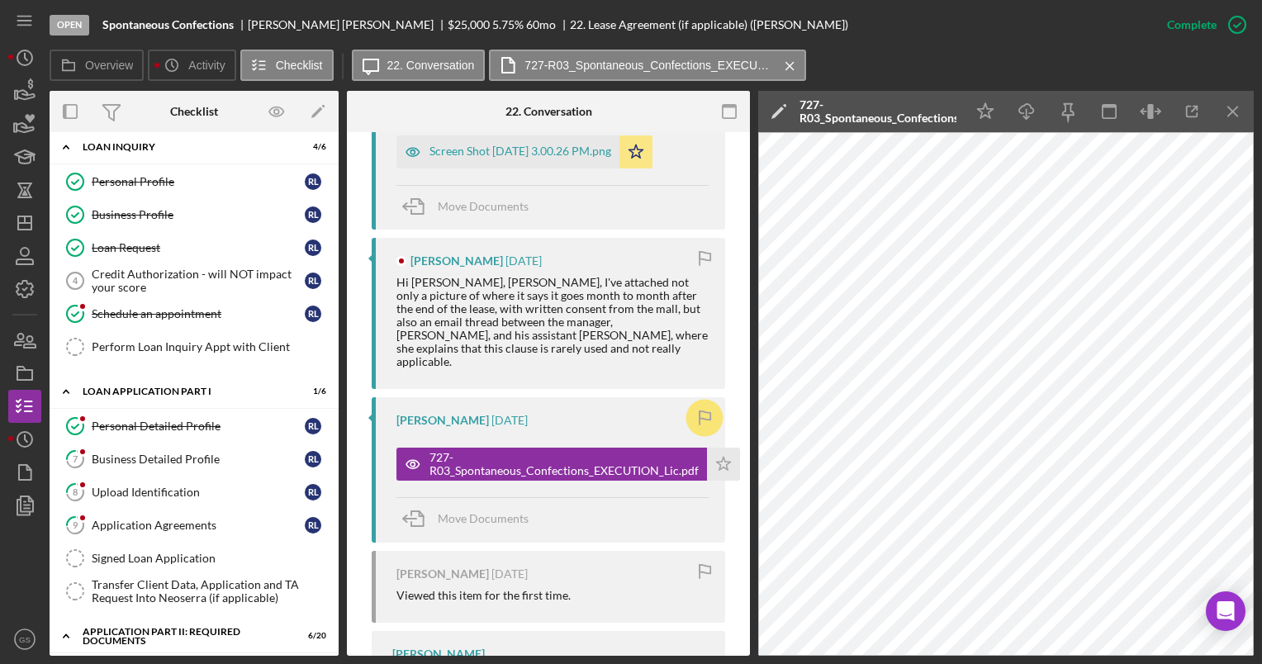
scroll to position [0, 0]
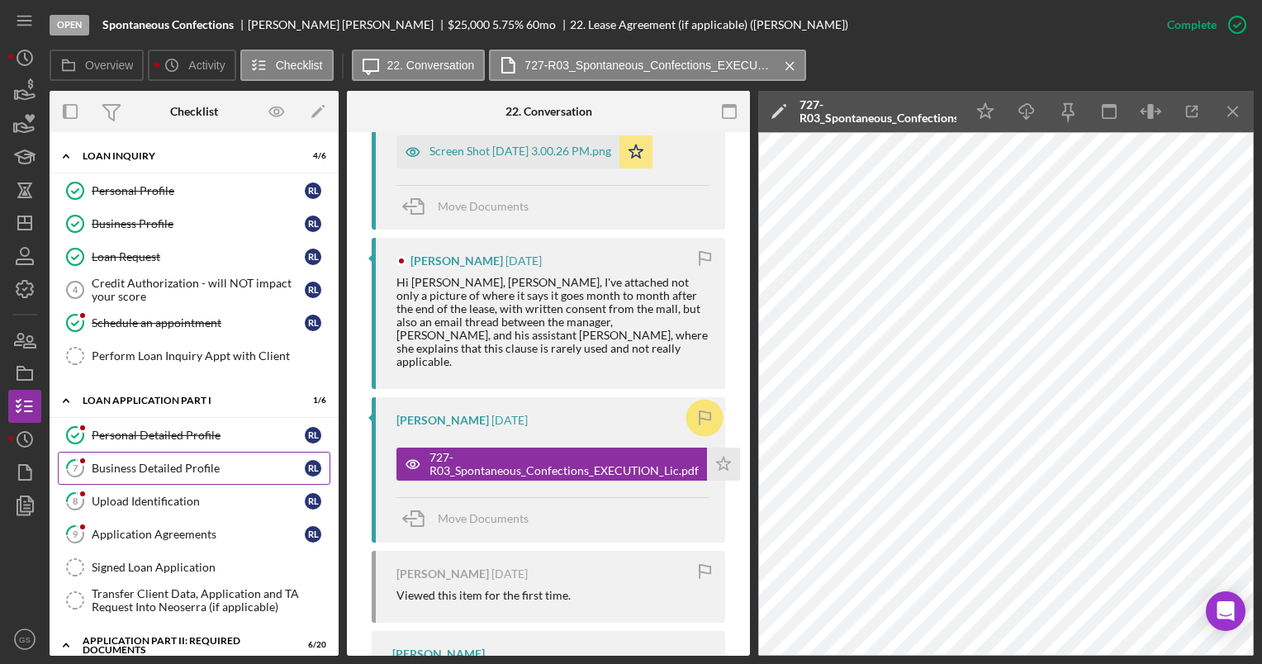
click at [231, 458] on link "7 Business Detailed Profile [PERSON_NAME]" at bounding box center [194, 468] width 273 height 33
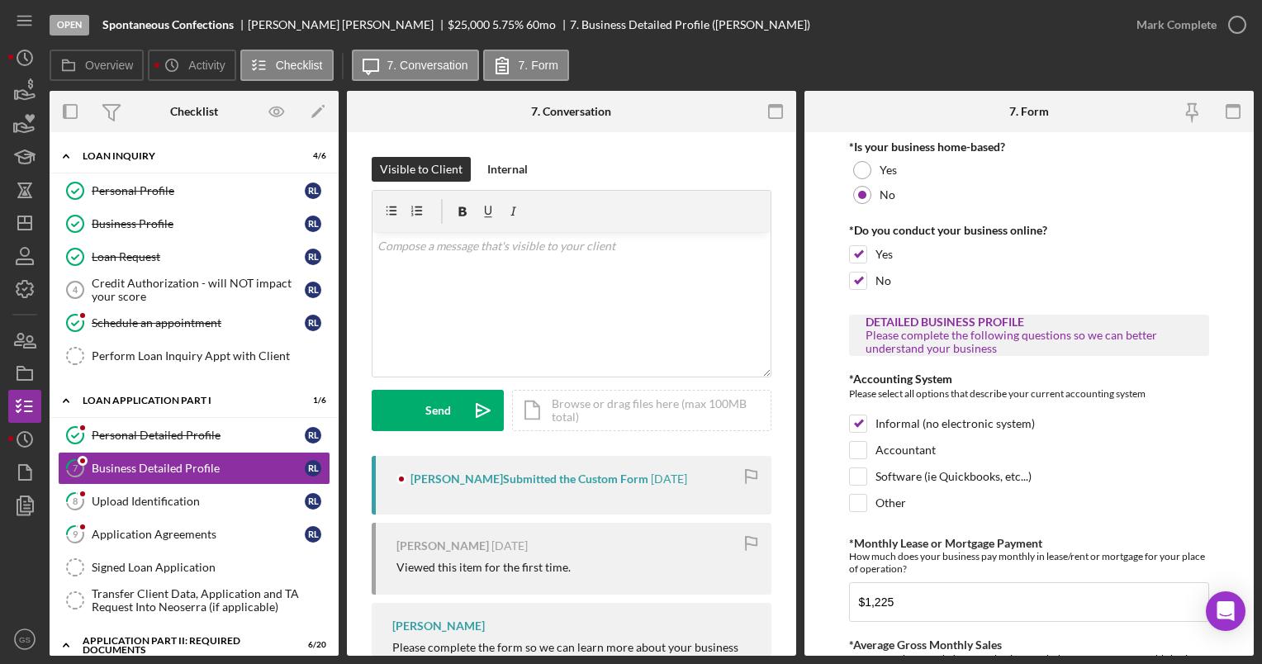
drag, startPoint x: 468, startPoint y: 421, endPoint x: 773, endPoint y: 268, distance: 341.0
click at [773, 268] on div "Visible to Client Internal v Color teal Color pink Remove color Add row above A…" at bounding box center [571, 427] width 449 height 590
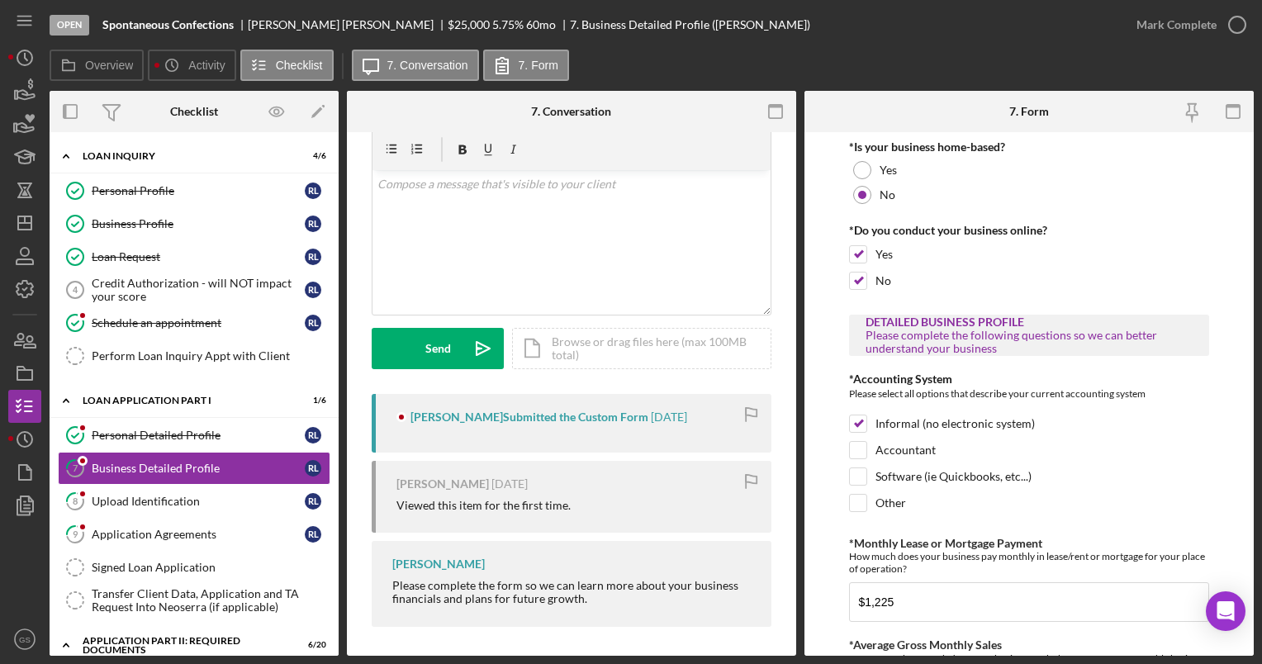
scroll to position [65, 0]
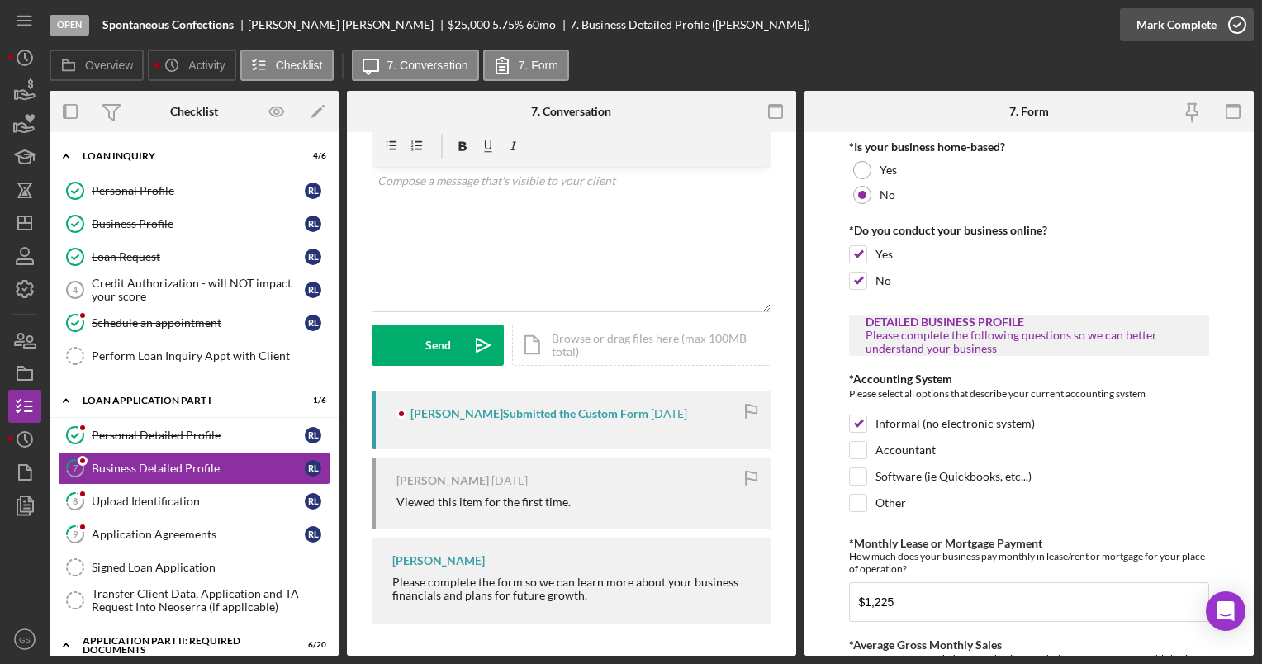
click at [1236, 23] on icon "button" at bounding box center [1237, 24] width 41 height 41
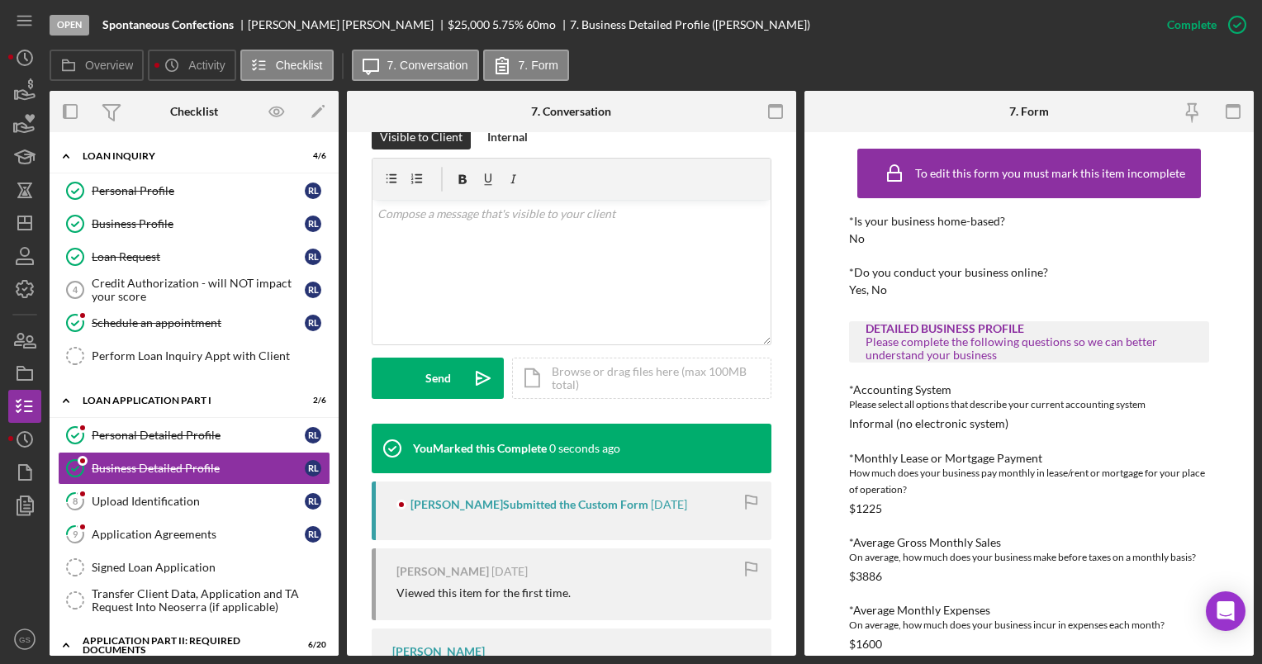
scroll to position [311, 0]
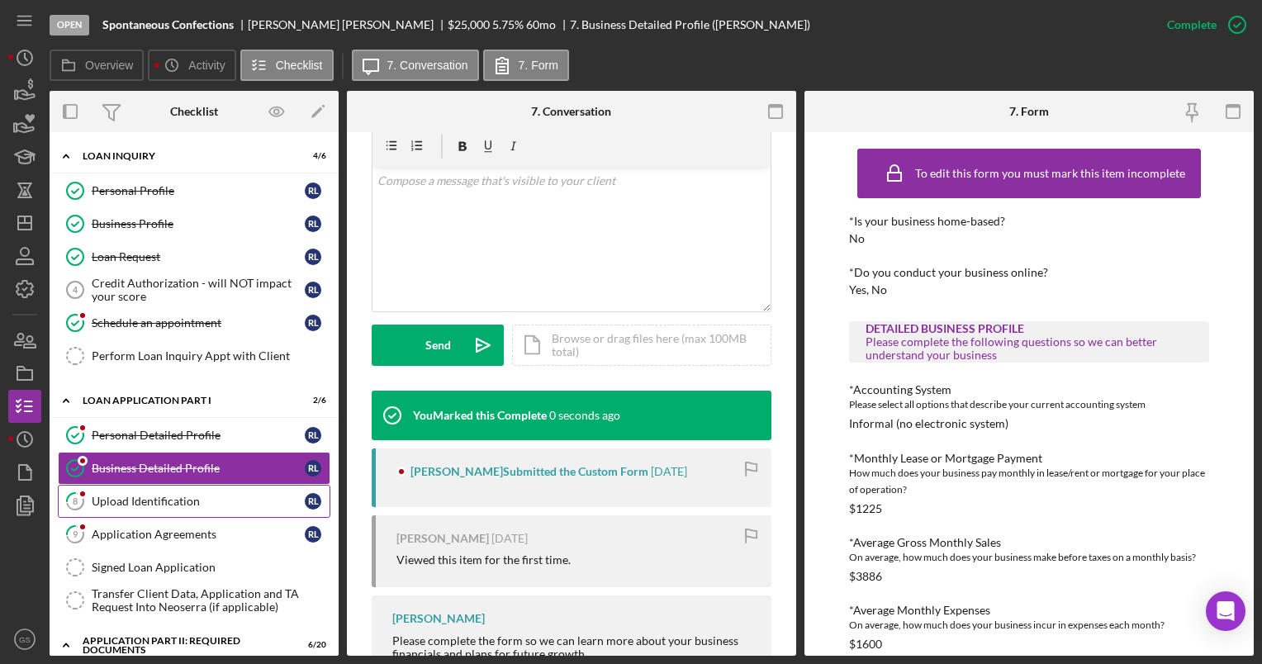
click at [222, 499] on div "Upload Identification" at bounding box center [198, 501] width 213 height 13
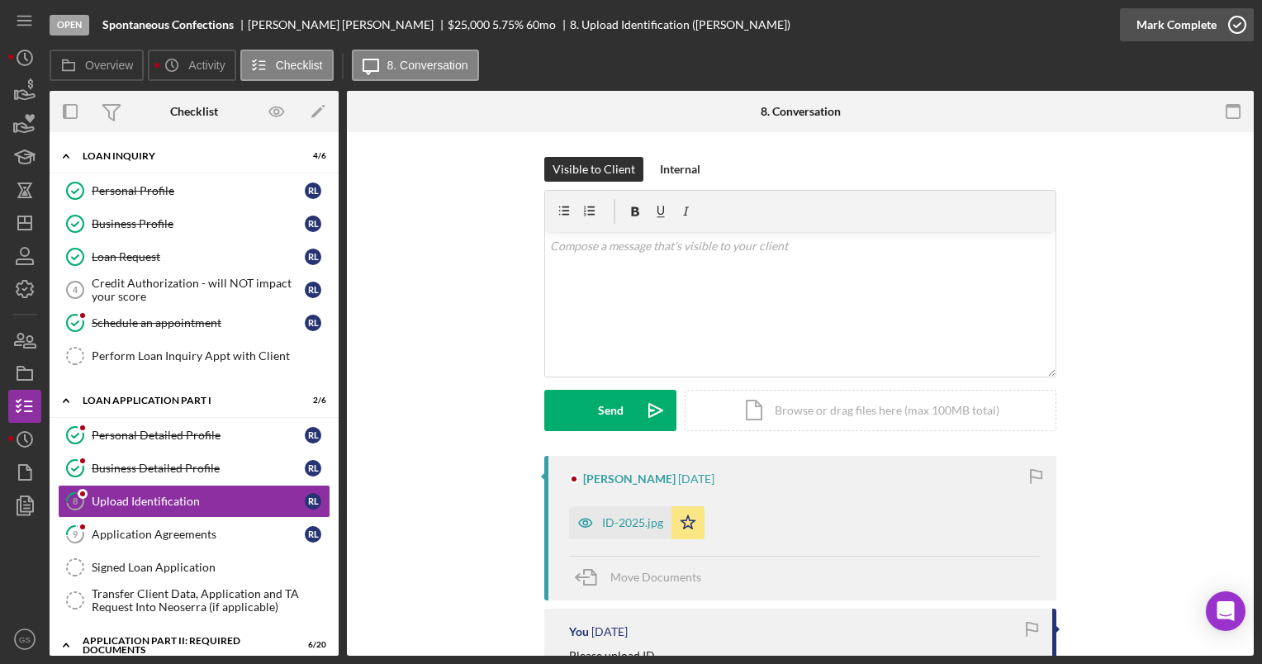
click at [1241, 17] on icon "button" at bounding box center [1237, 24] width 41 height 41
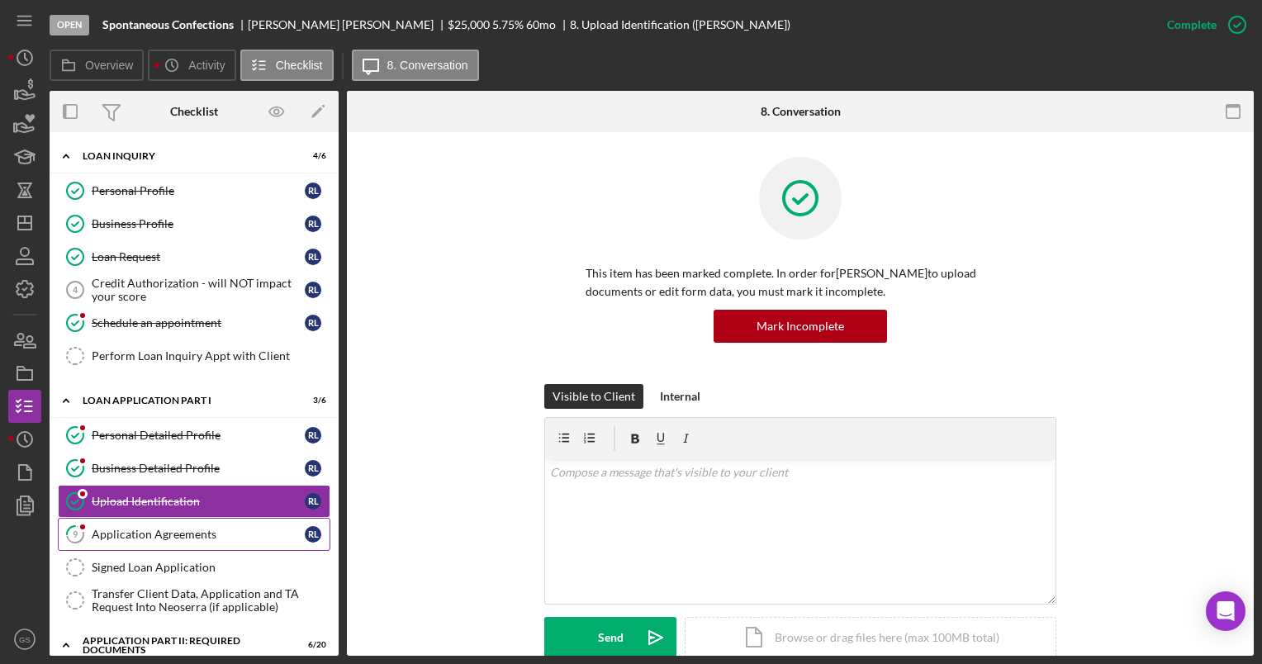
click at [234, 532] on div "Application Agreements" at bounding box center [198, 534] width 213 height 13
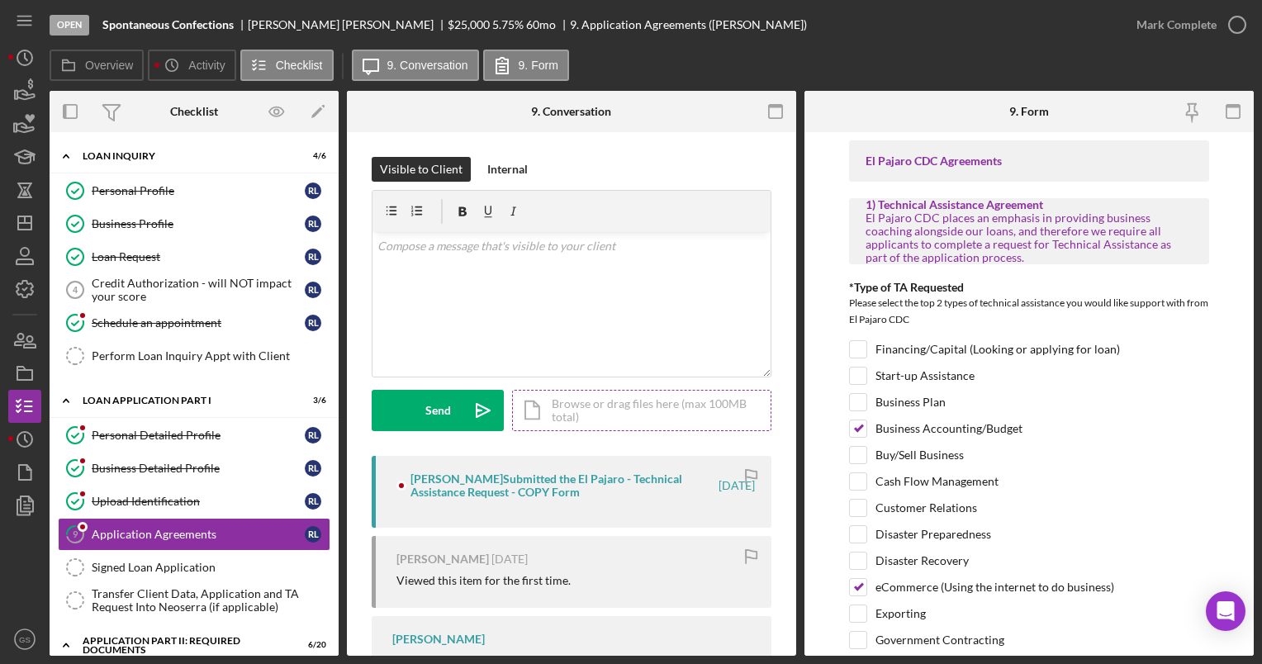
click at [639, 406] on div "Icon/Document Browse or drag files here (max 100MB total) Tap to choose files o…" at bounding box center [641, 410] width 259 height 41
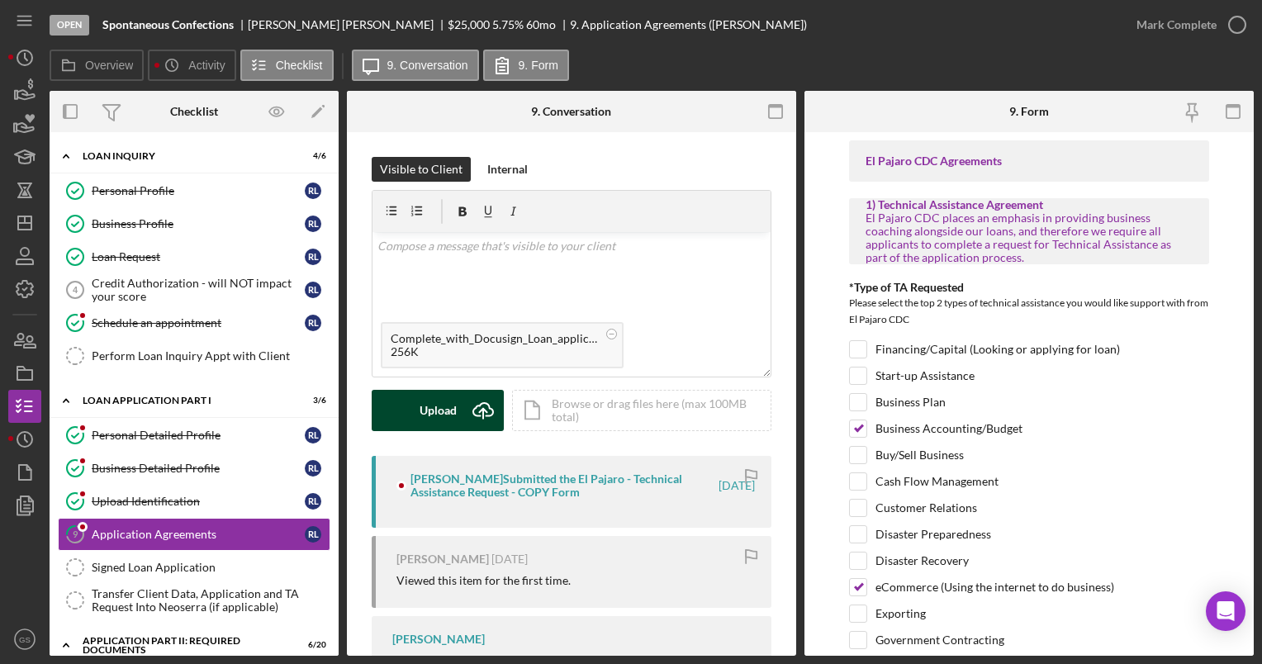
click at [466, 404] on icon "Icon/Upload" at bounding box center [483, 410] width 41 height 41
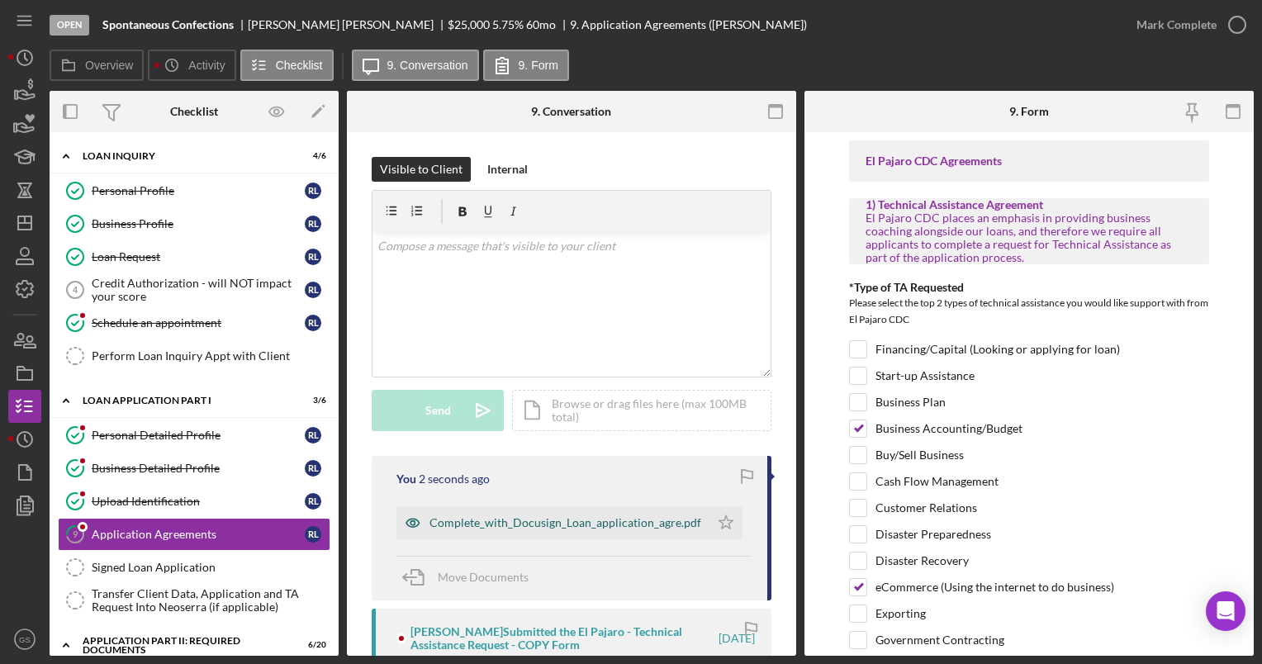
click at [506, 525] on div "Complete_with_Docusign_Loan_application_agre.pdf" at bounding box center [566, 522] width 272 height 13
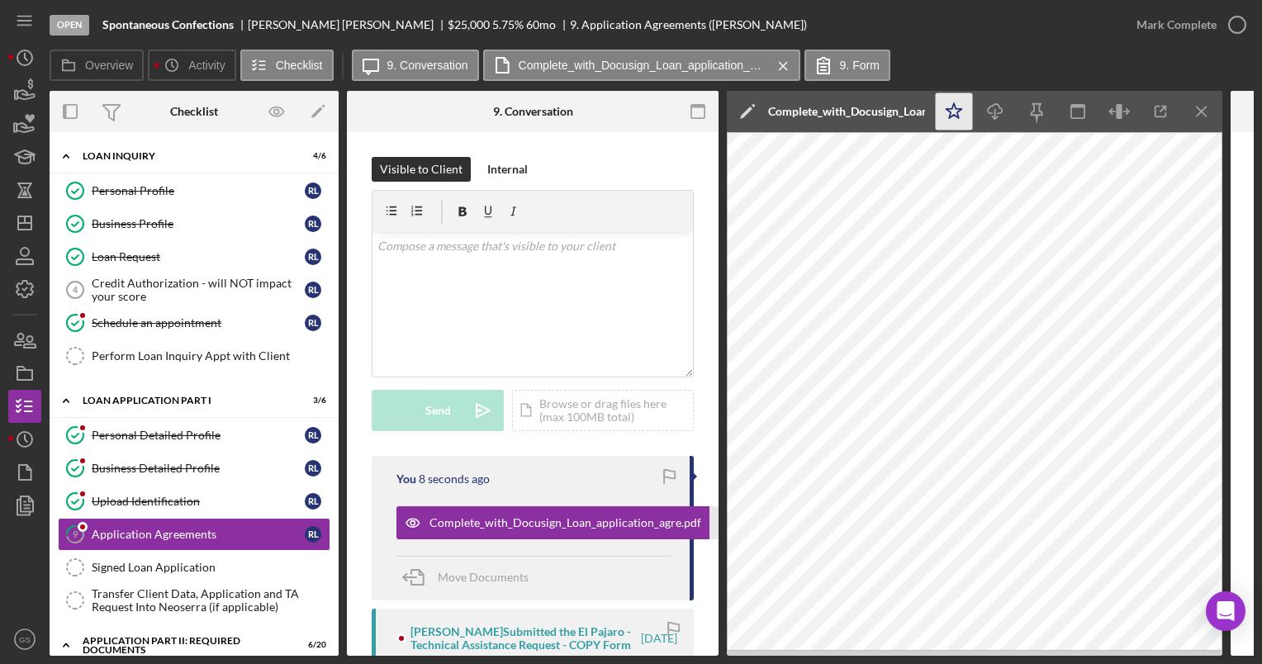
click at [966, 122] on icon "Icon/Star" at bounding box center [954, 111] width 37 height 37
click at [1230, 27] on icon "button" at bounding box center [1237, 24] width 41 height 41
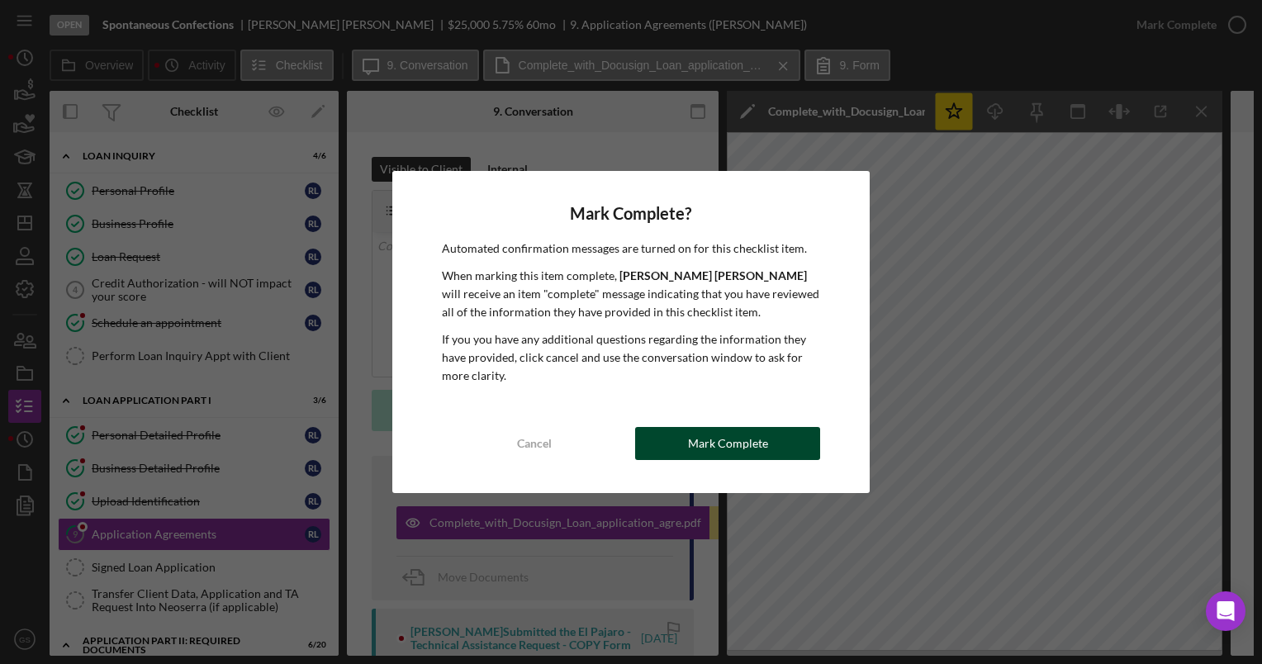
click at [742, 447] on div "Mark Complete" at bounding box center [728, 443] width 80 height 33
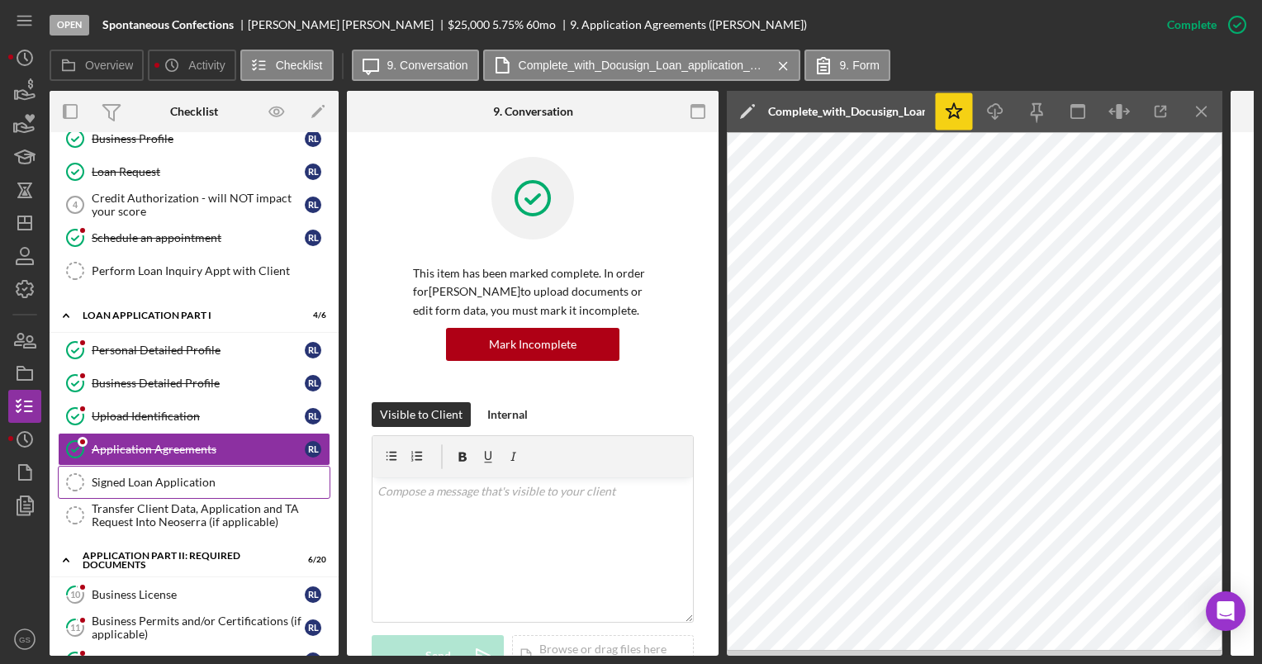
scroll to position [86, 0]
click at [162, 504] on div "Transfer Client Data, Application and TA Request Into Neoserra (if applicable)" at bounding box center [211, 514] width 238 height 26
